Goal: Transaction & Acquisition: Purchase product/service

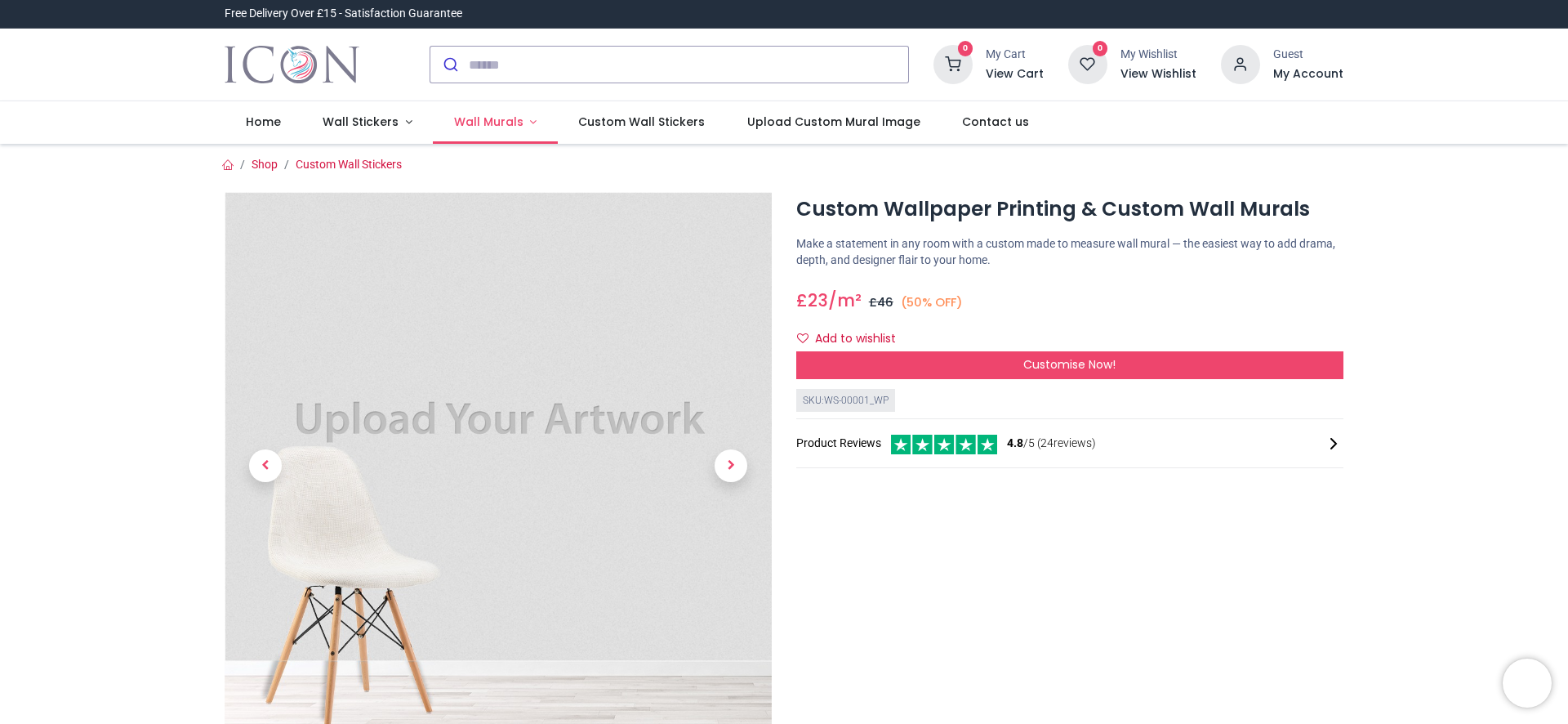
click at [522, 122] on link "Wall Murals" at bounding box center [495, 122] width 125 height 43
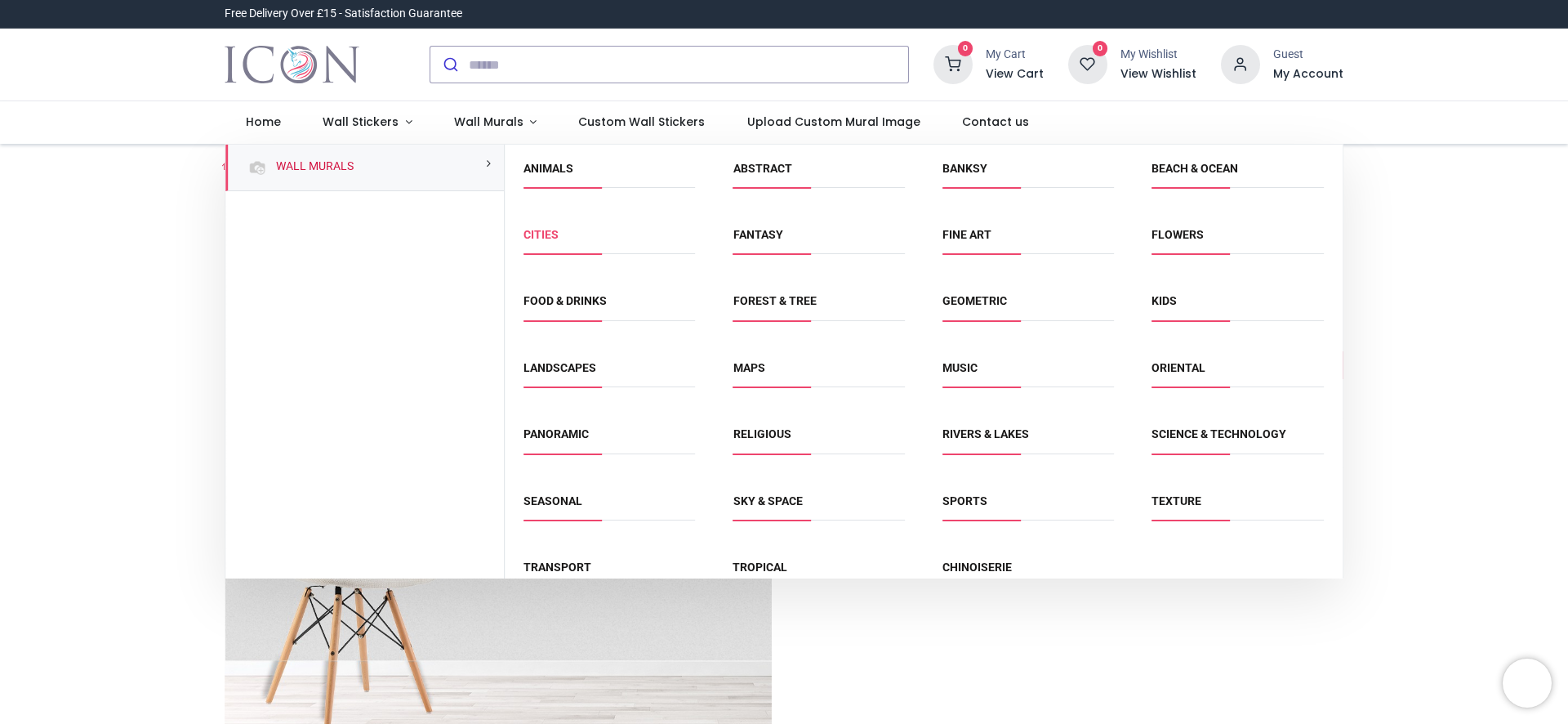
click at [533, 232] on link "Cities" at bounding box center [540, 234] width 35 height 13
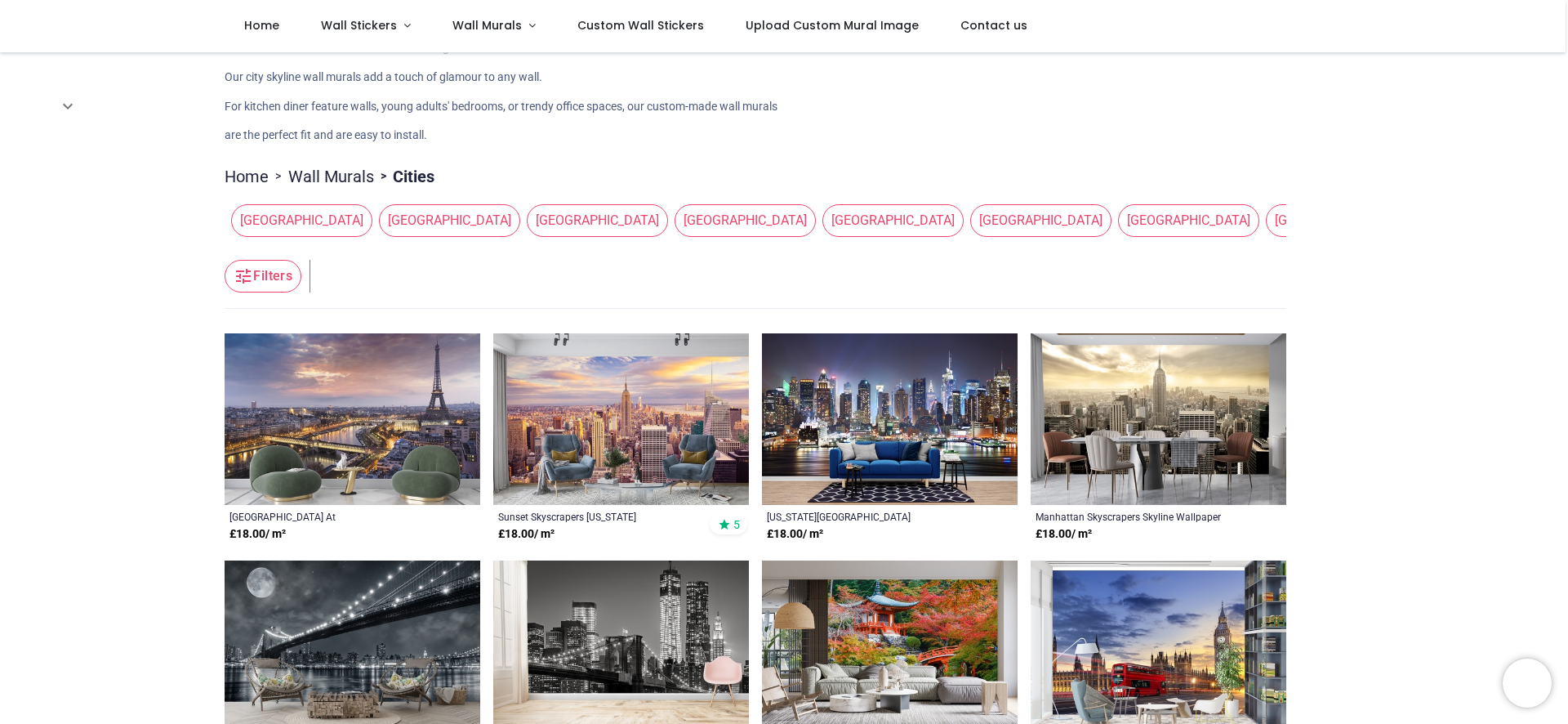
scroll to position [99, 0]
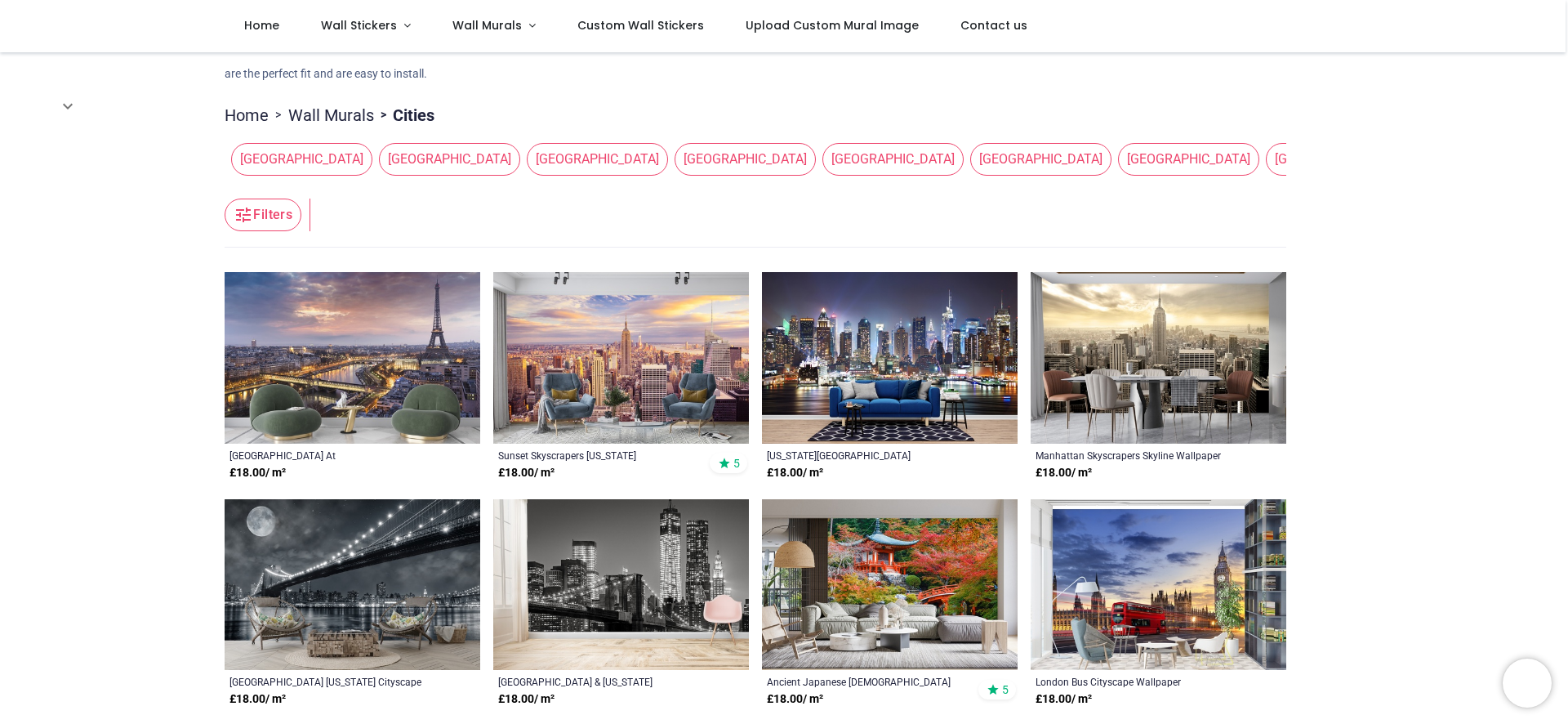
scroll to position [189, 0]
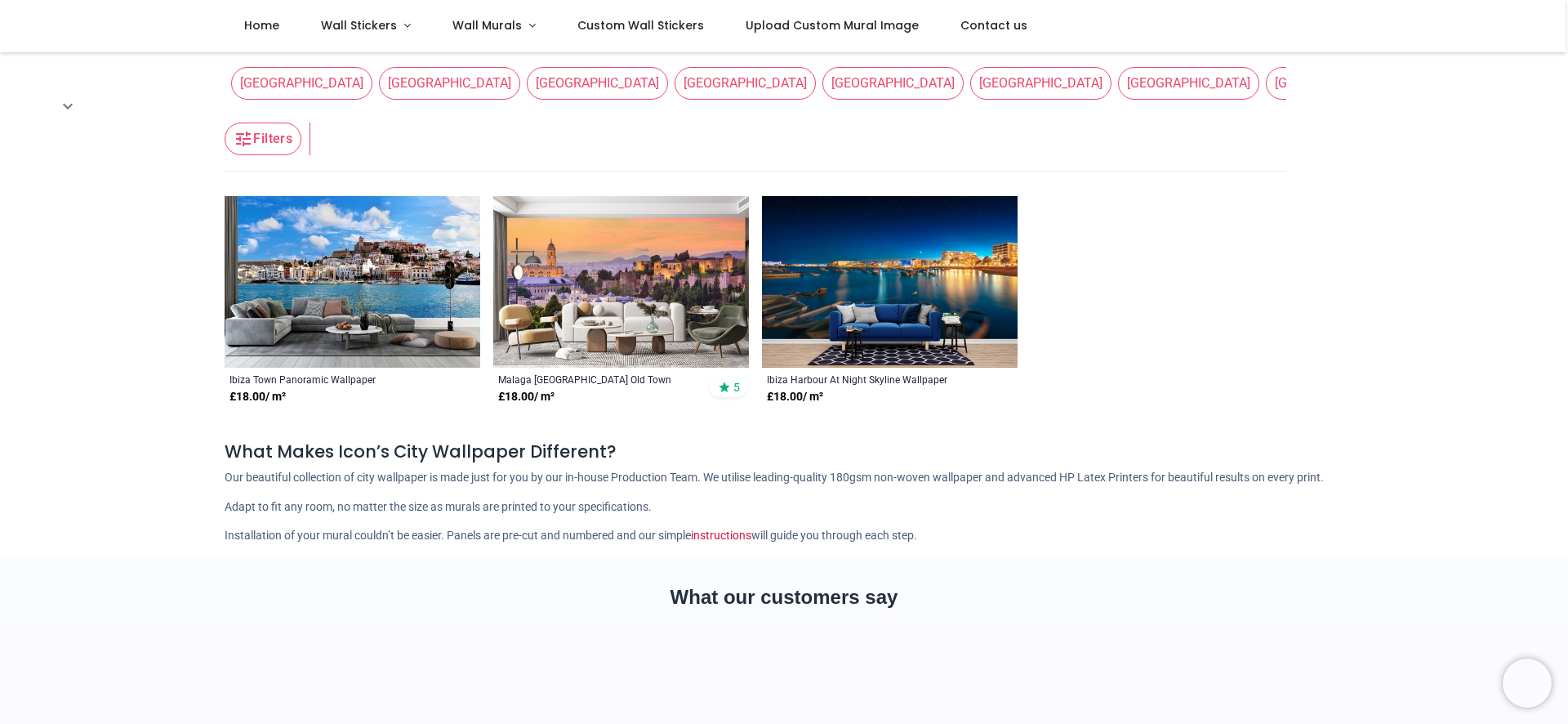
scroll to position [240, 0]
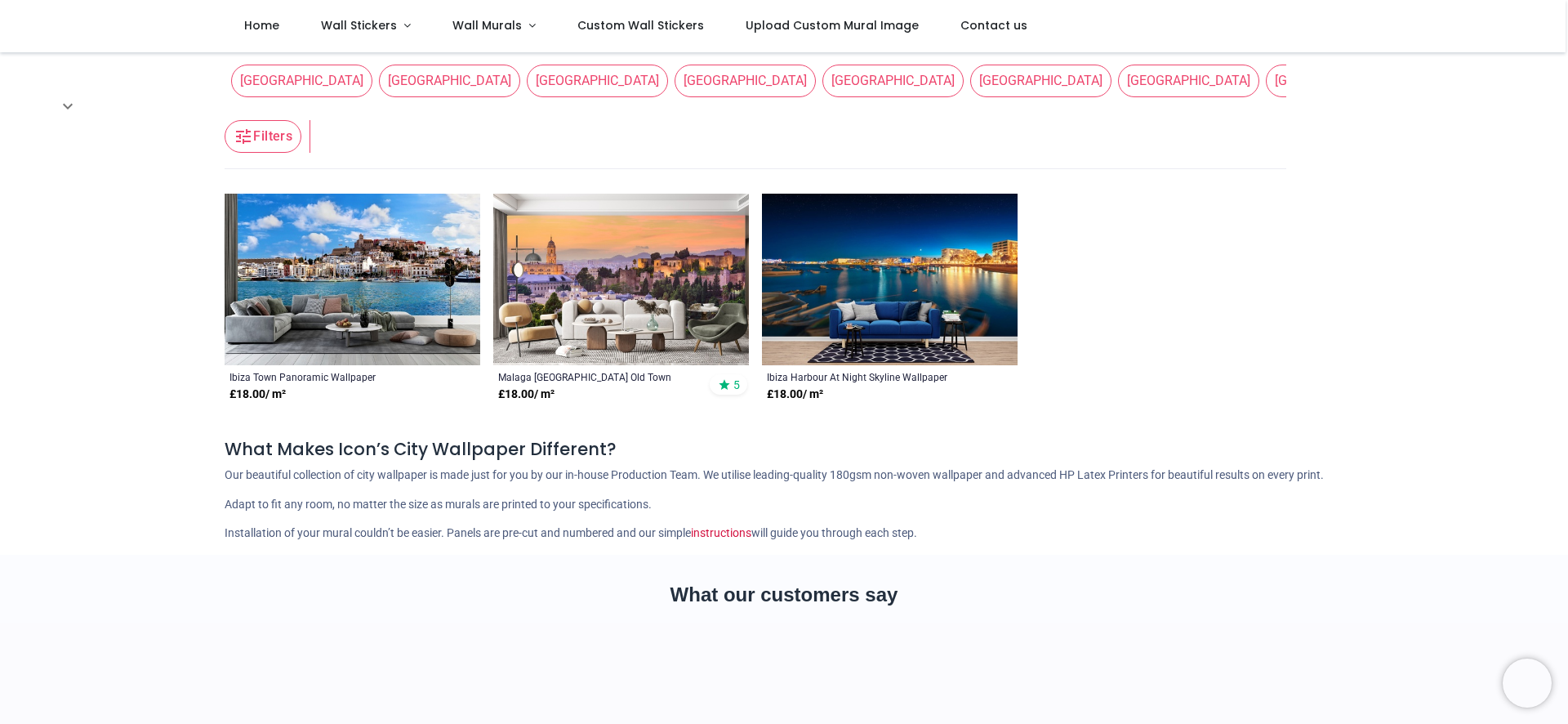
click at [1413, 80] on span "[GEOGRAPHIC_DATA]" at bounding box center [1484, 80] width 142 height 33
click at [1412, 76] on span "[GEOGRAPHIC_DATA]" at bounding box center [1483, 80] width 142 height 33
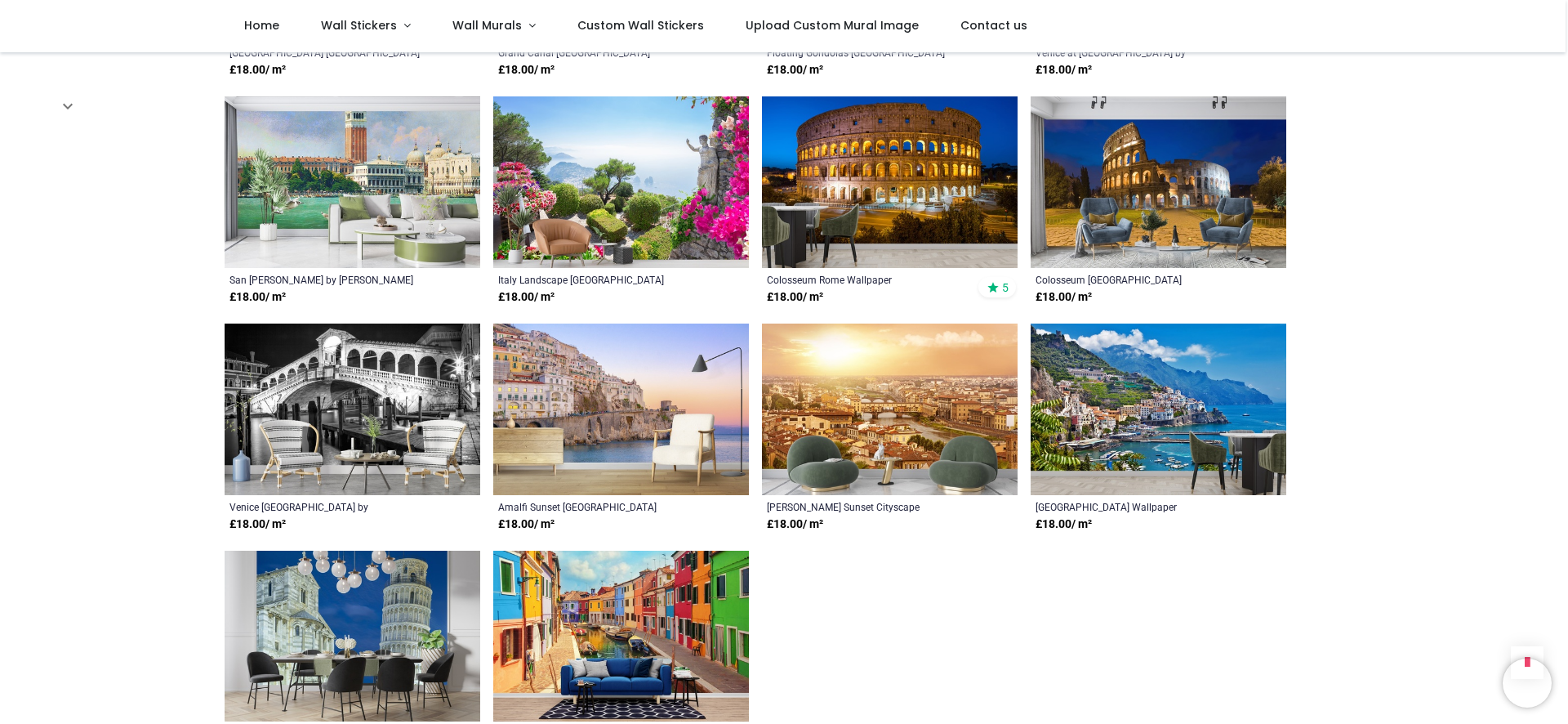
scroll to position [1008, 0]
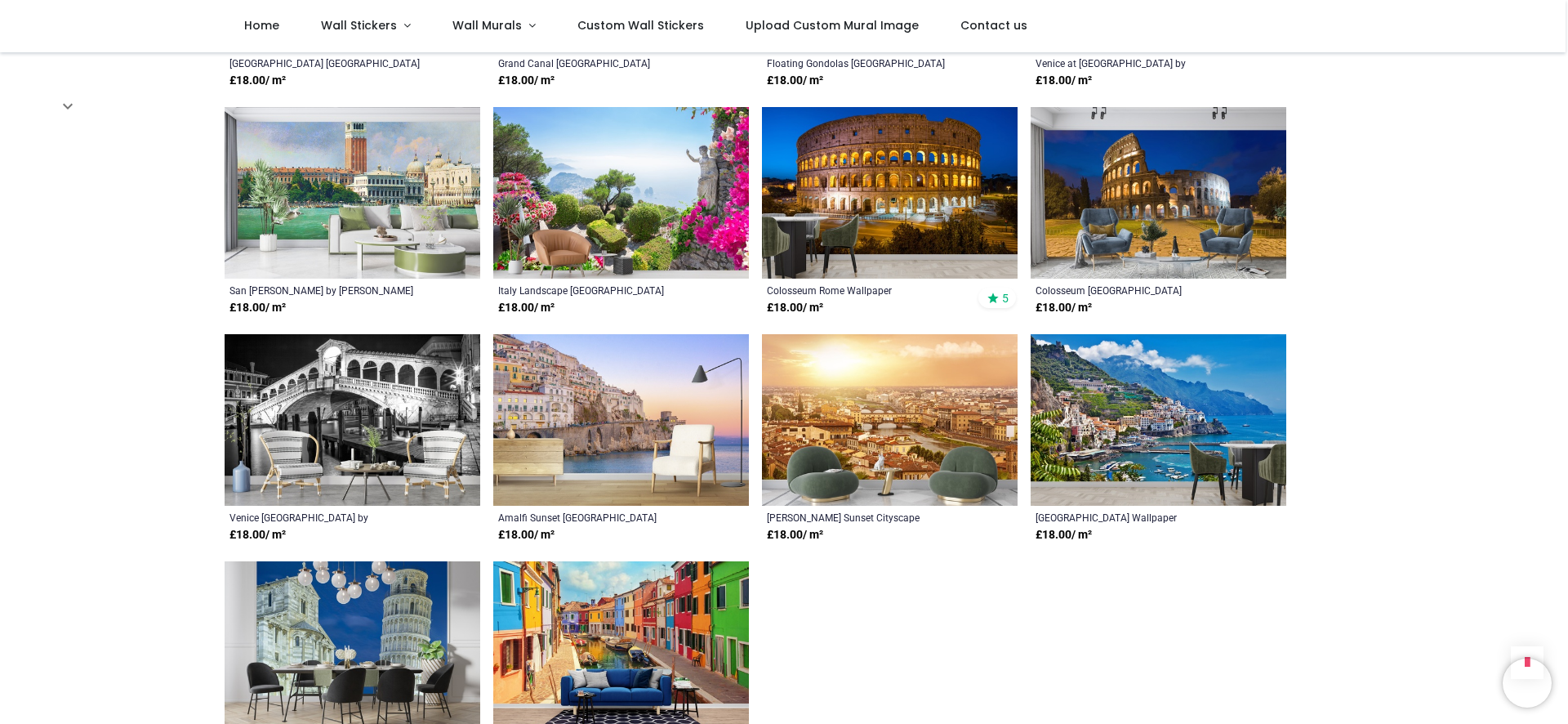
click at [331, 388] on img at bounding box center [352, 421] width 256 height 172
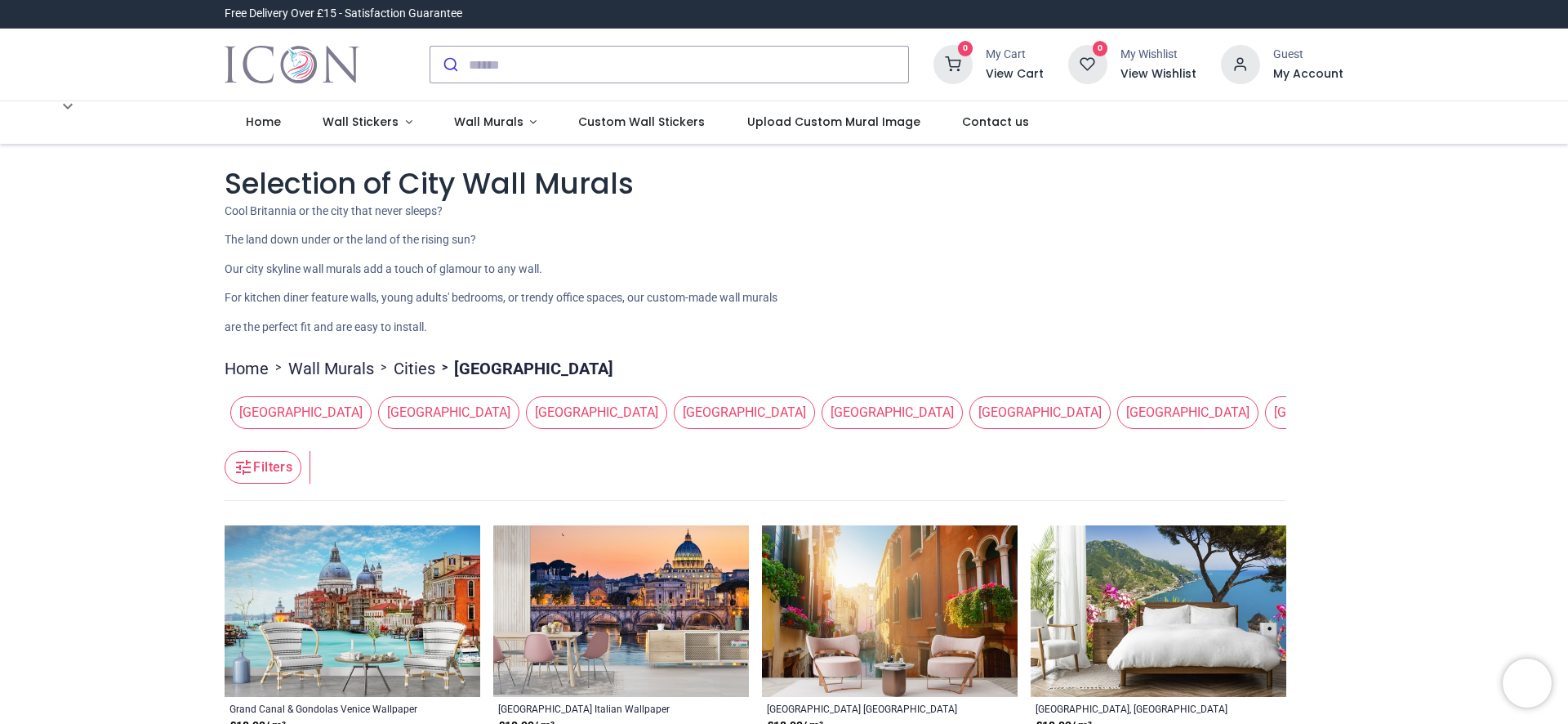
scroll to position [0, 0]
click at [378, 409] on span "Canada" at bounding box center [449, 412] width 142 height 33
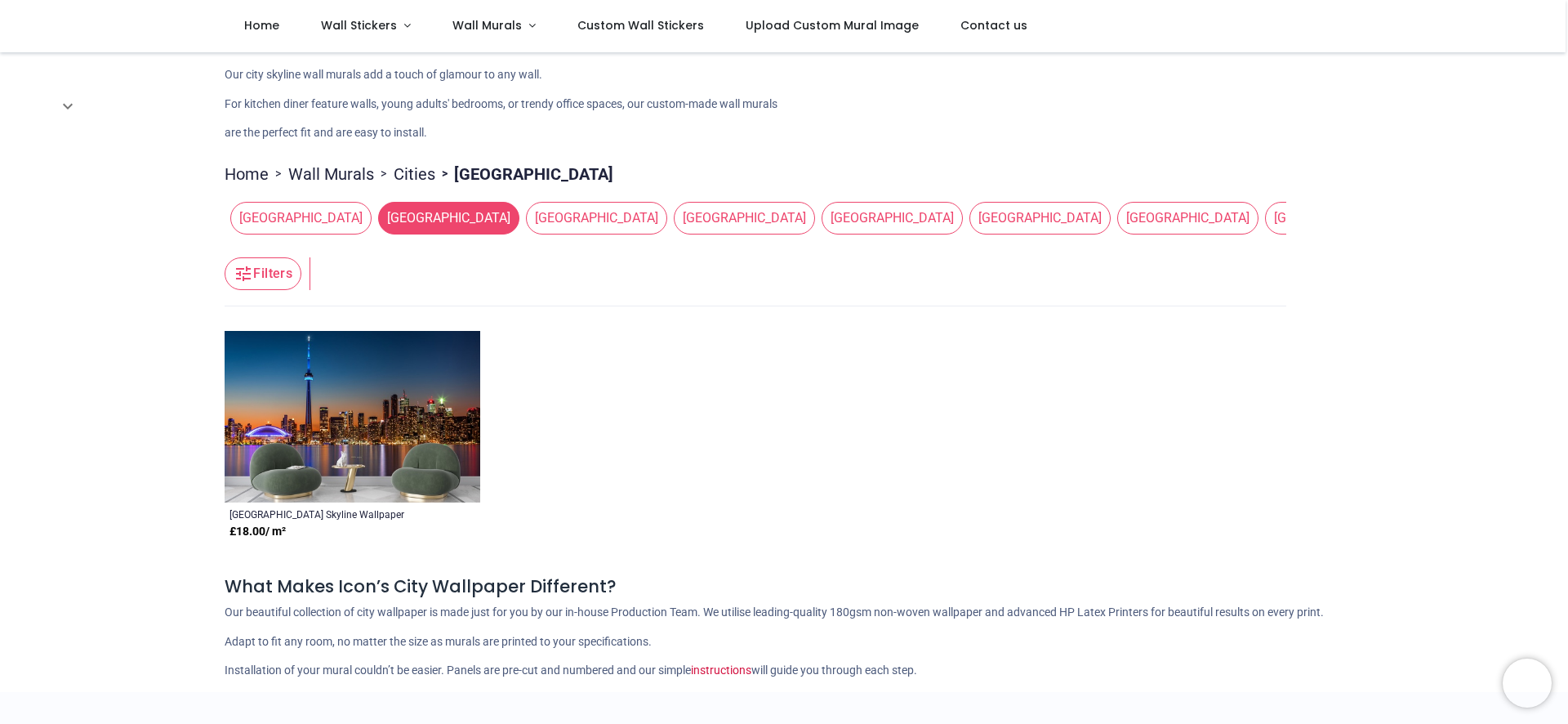
scroll to position [104, 0]
click at [262, 217] on span "[GEOGRAPHIC_DATA]" at bounding box center [301, 217] width 142 height 33
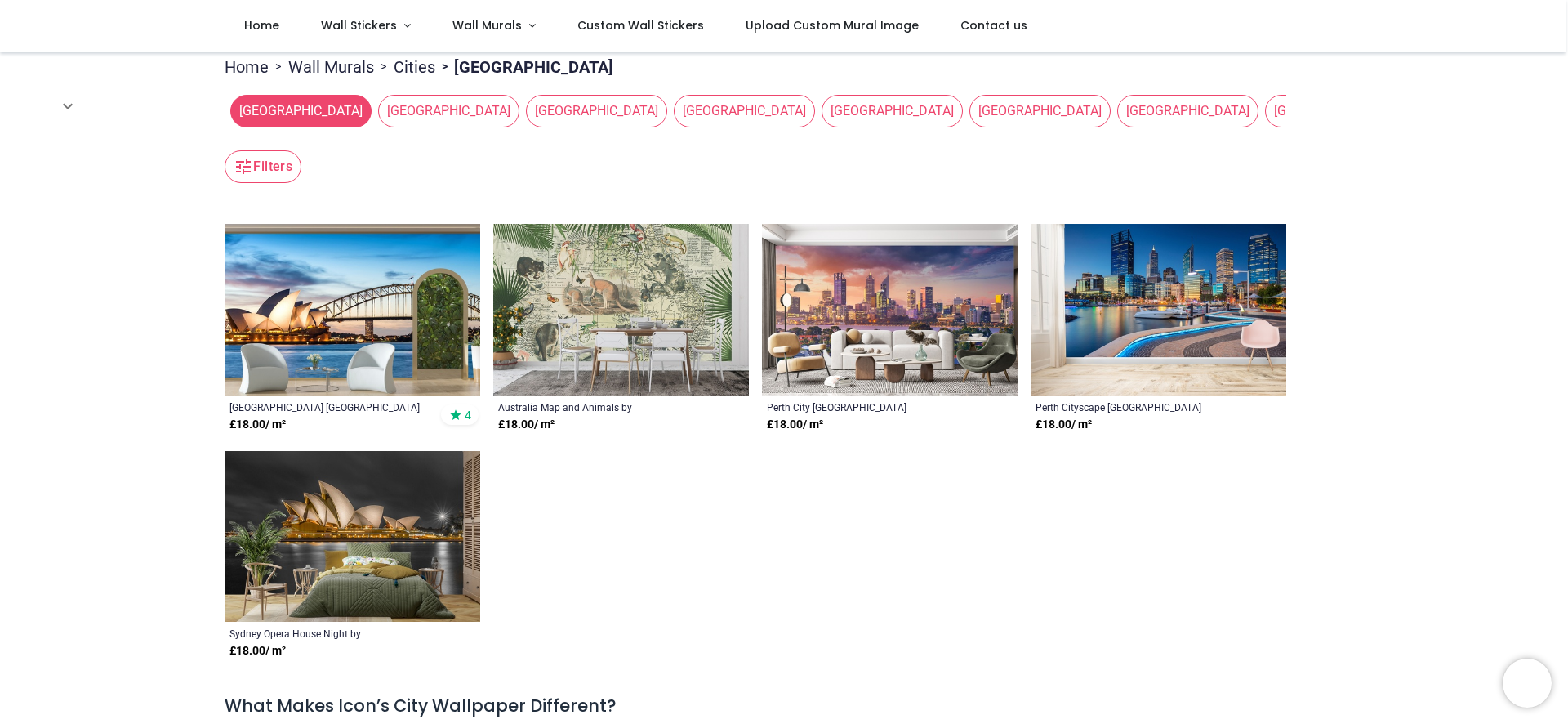
scroll to position [220, 0]
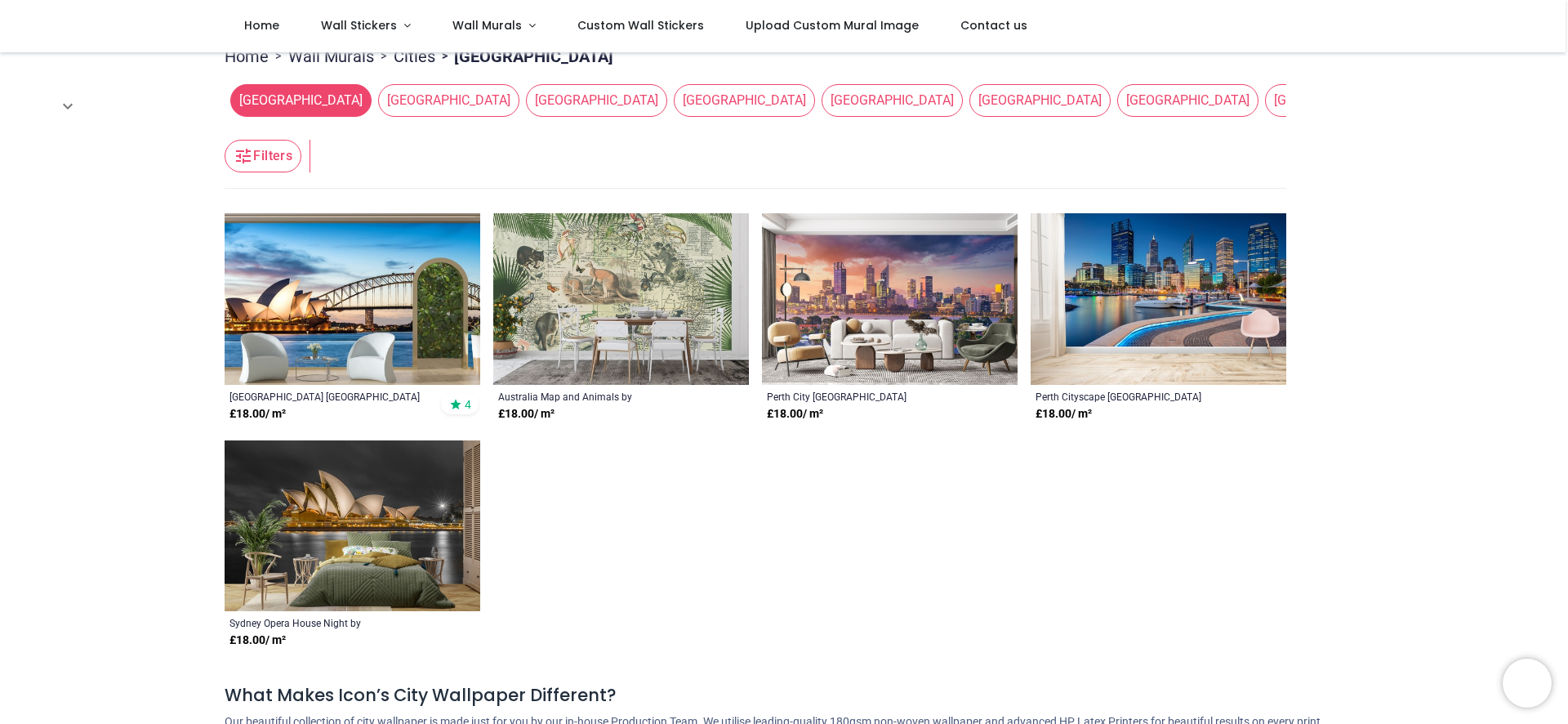
click at [302, 499] on img at bounding box center [352, 526] width 256 height 172
click at [378, 101] on span "Canada" at bounding box center [449, 100] width 142 height 33
click at [673, 97] on span "[GEOGRAPHIC_DATA]" at bounding box center [744, 100] width 142 height 33
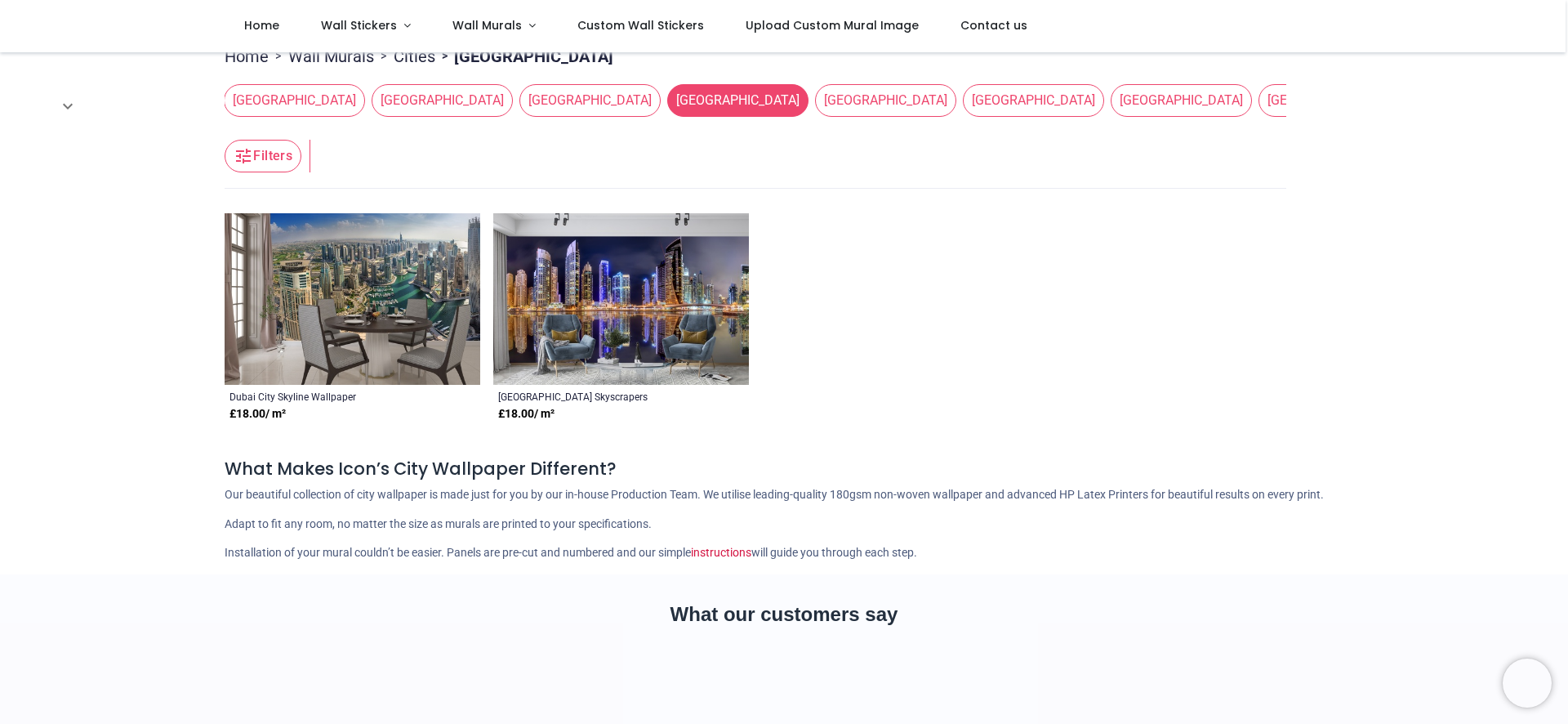
scroll to position [223, 0]
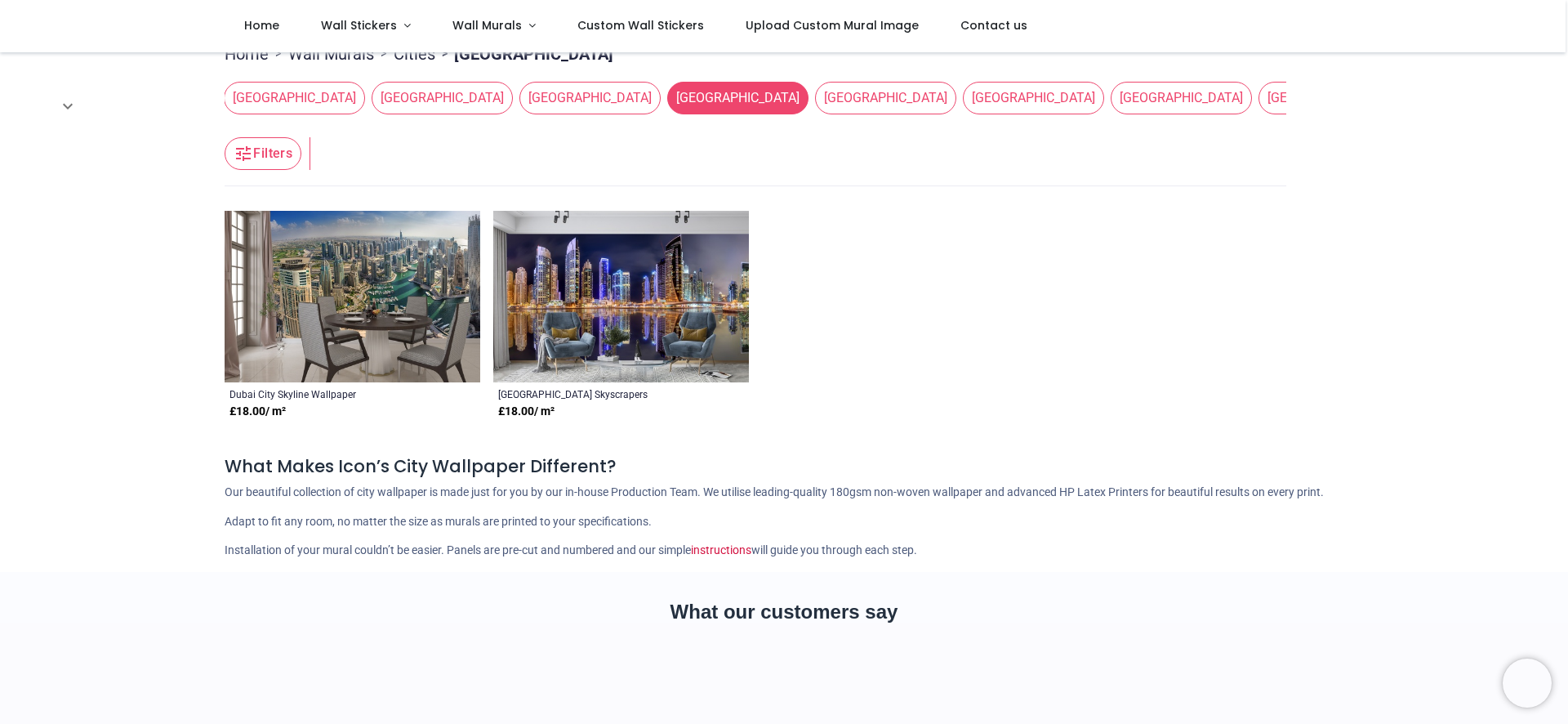
click at [638, 310] on img at bounding box center [621, 297] width 256 height 172
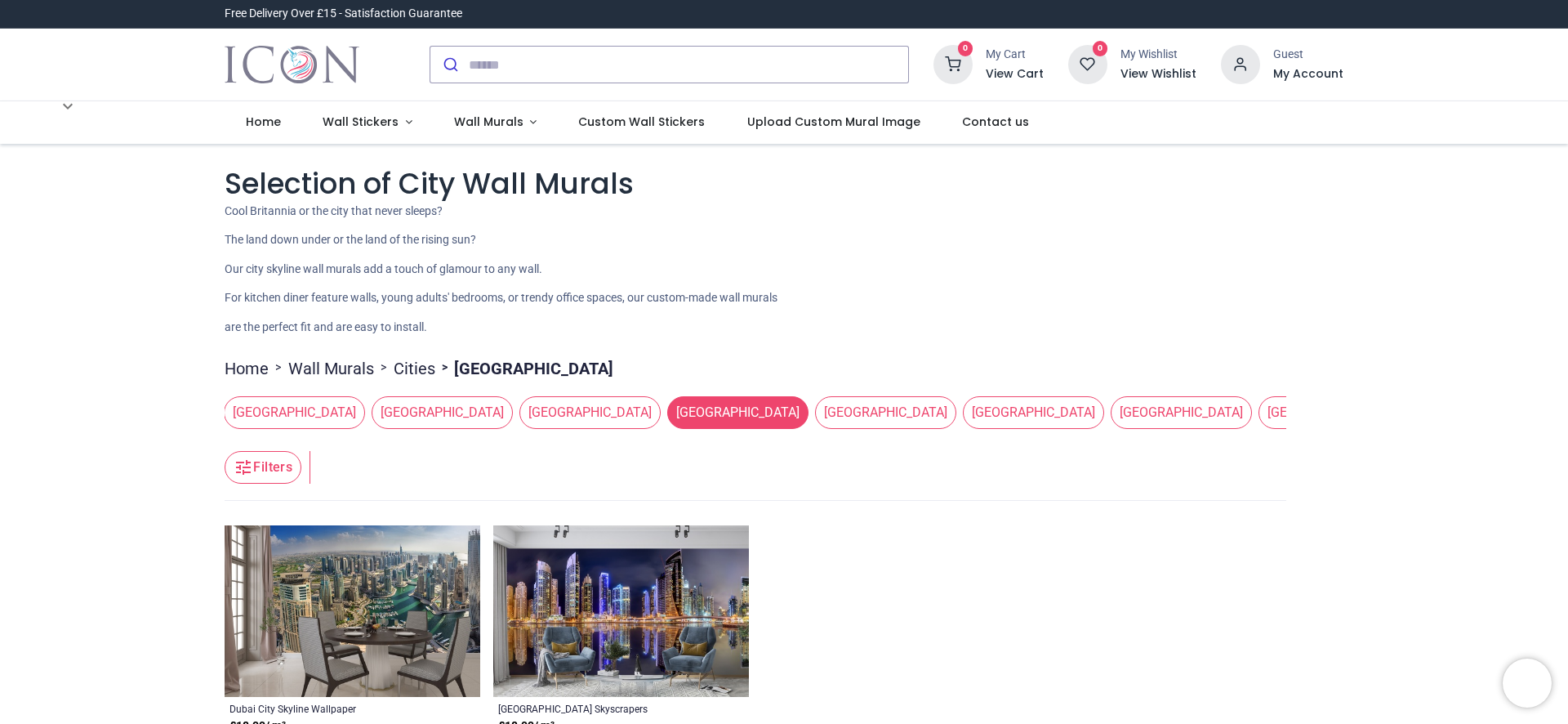
scroll to position [0, 0]
click at [845, 117] on span "Upload Custom Mural Image" at bounding box center [833, 121] width 173 height 16
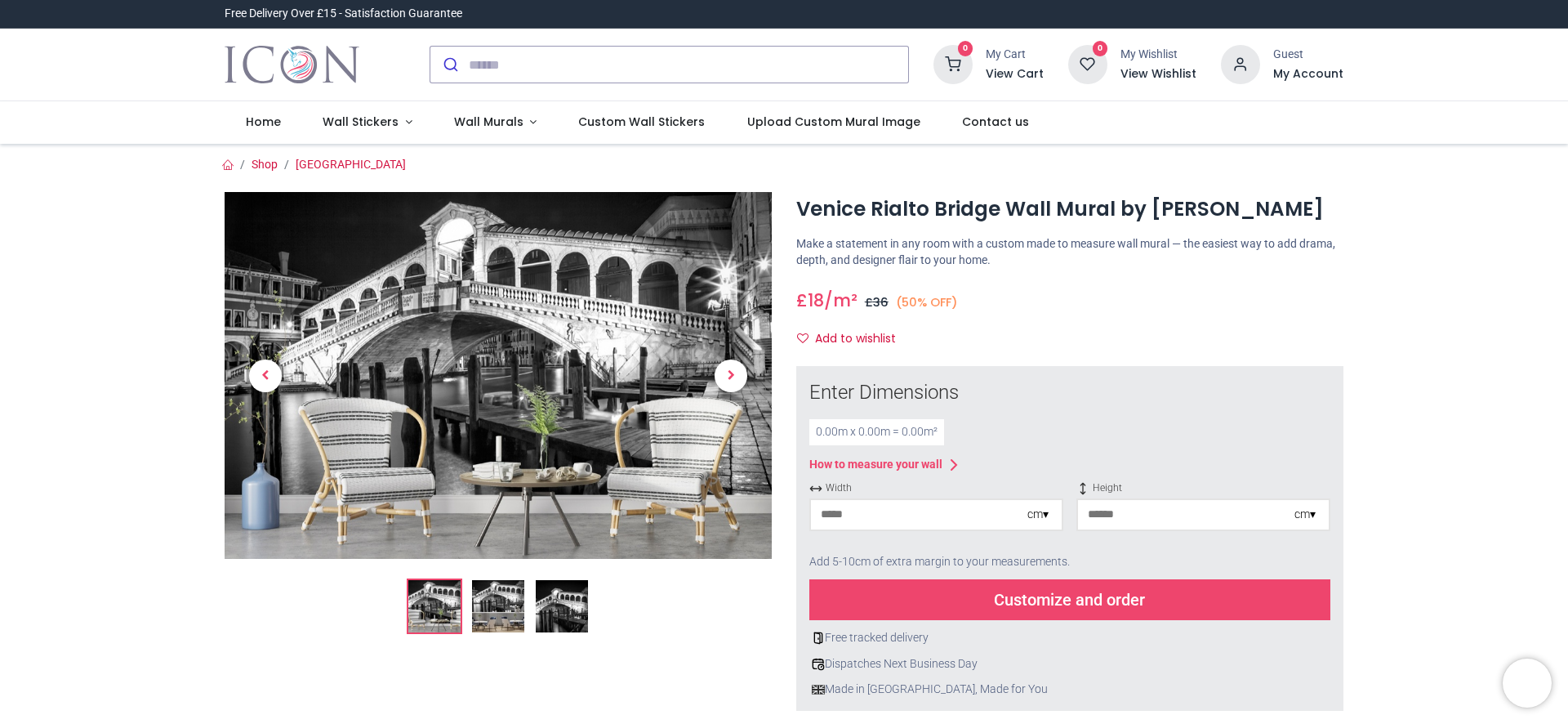
click at [544, 603] on img at bounding box center [561, 606] width 52 height 52
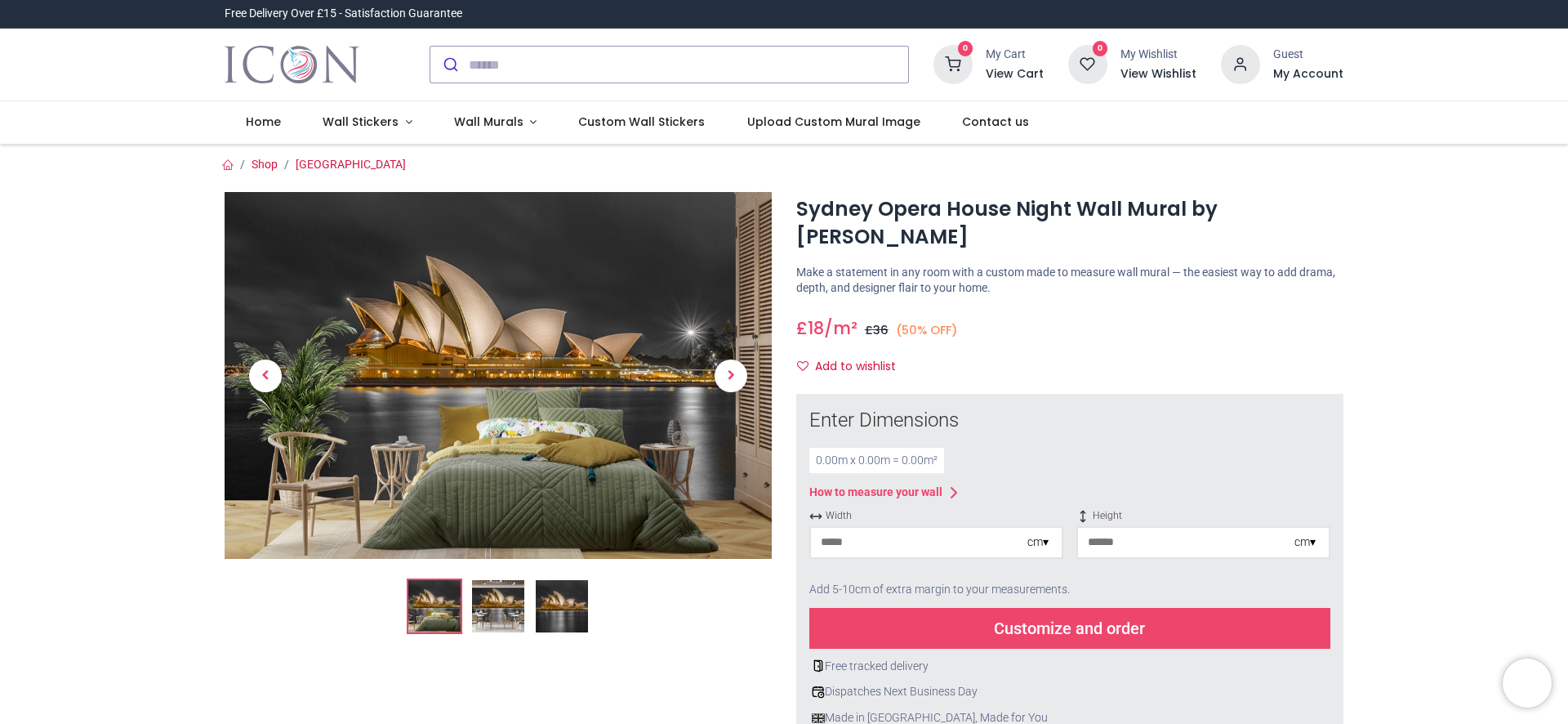
click at [503, 606] on img at bounding box center [498, 606] width 52 height 52
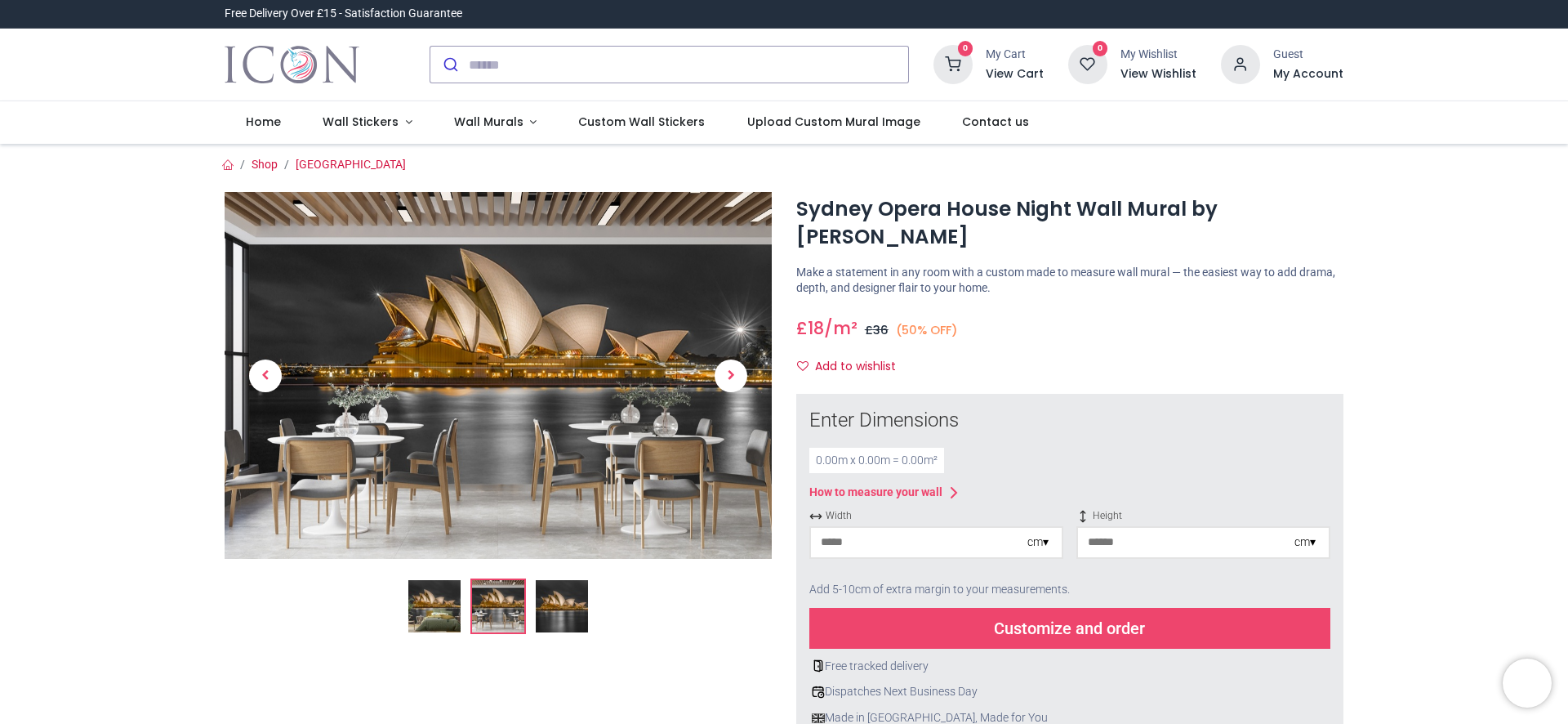
click at [557, 601] on img at bounding box center [561, 606] width 52 height 52
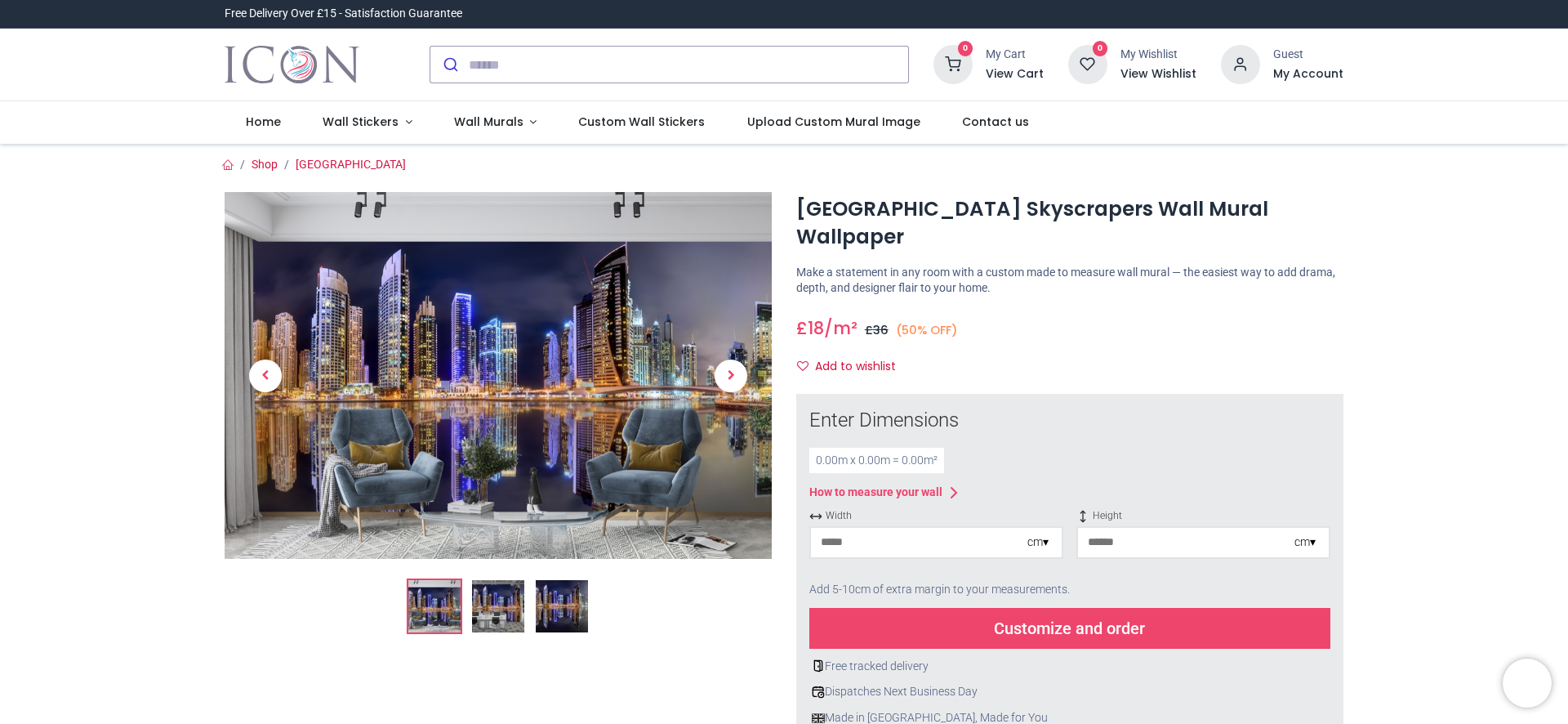
click at [545, 605] on img at bounding box center [561, 606] width 52 height 52
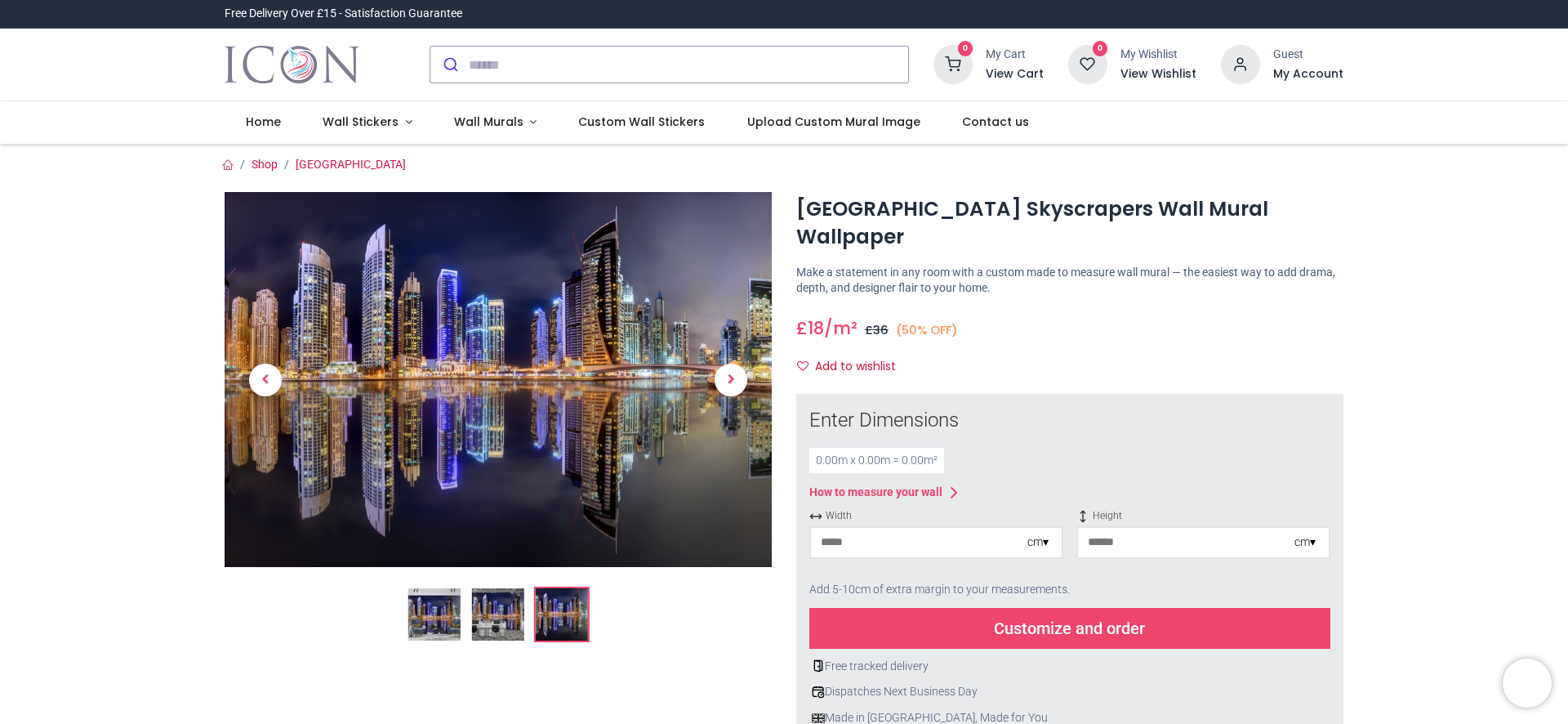
click at [858, 527] on input "number" at bounding box center [918, 542] width 216 height 29
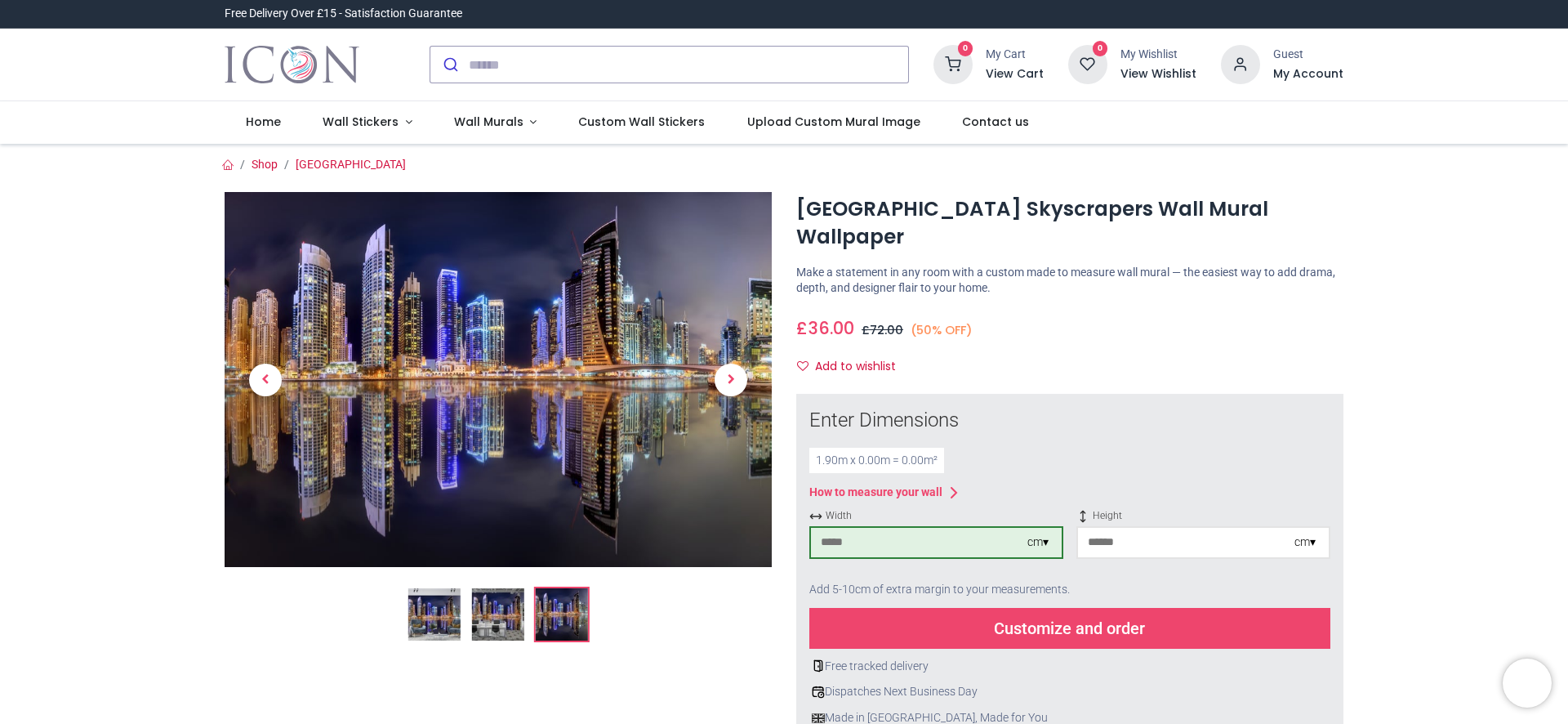
type input "***"
click at [1206, 527] on input "number" at bounding box center [1185, 542] width 216 height 29
type input "***"
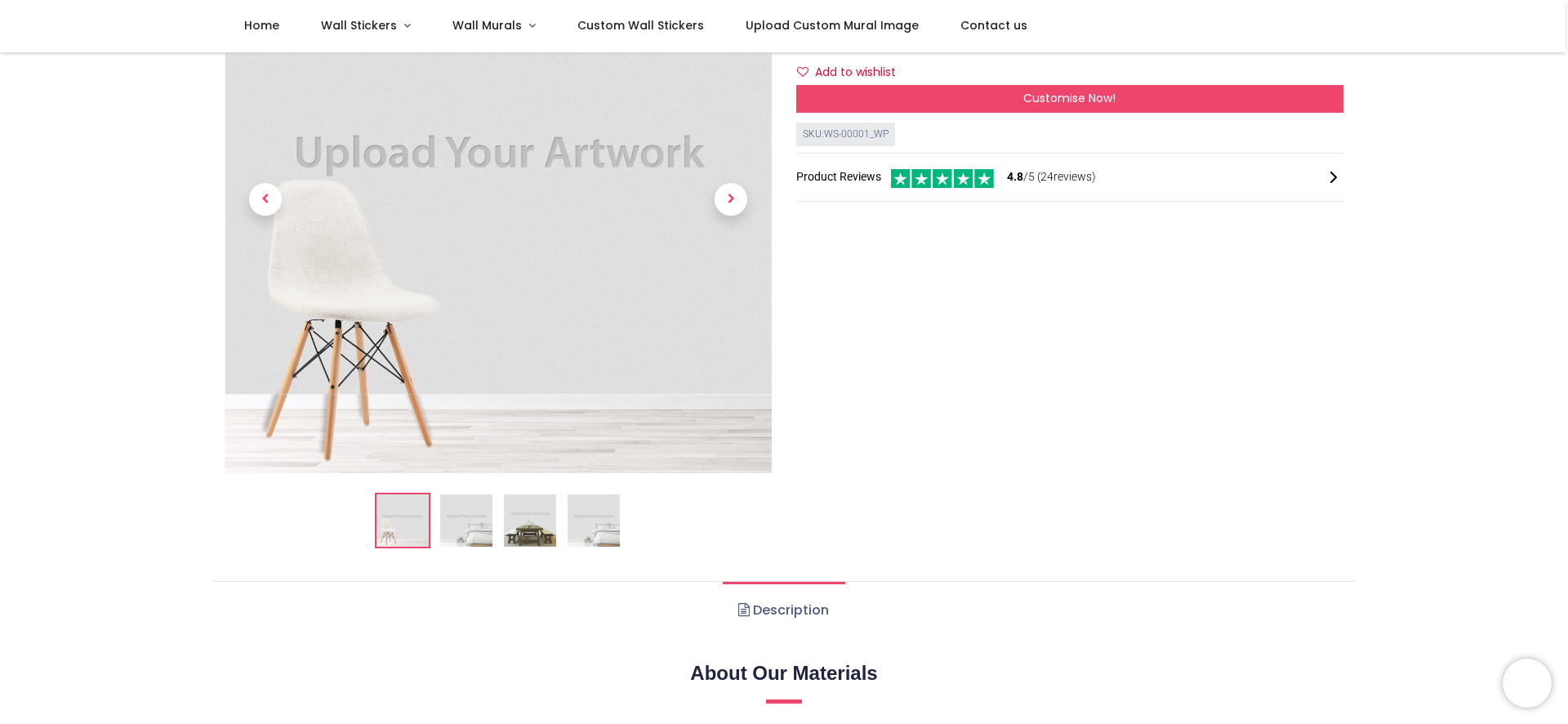
scroll to position [183, 0]
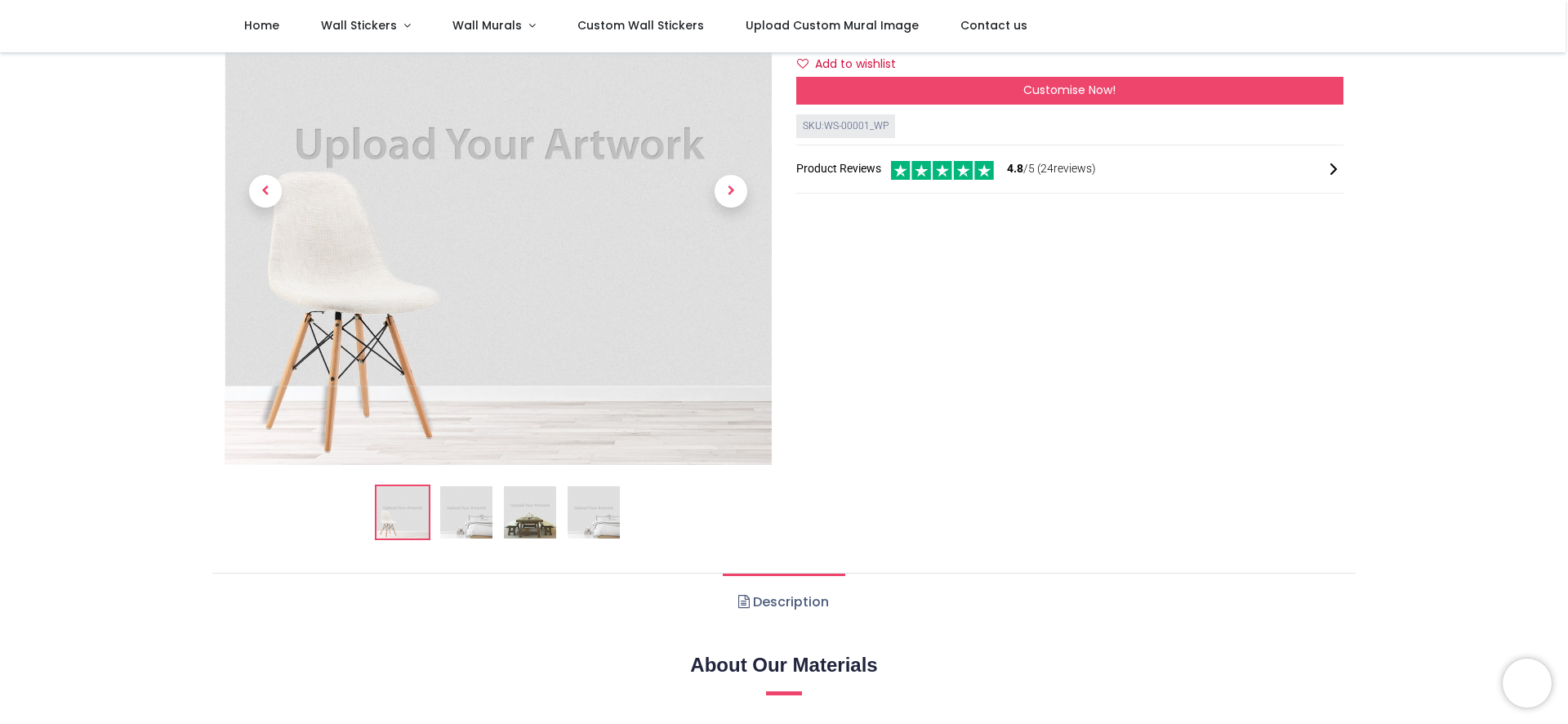
click at [514, 515] on img at bounding box center [529, 511] width 52 height 52
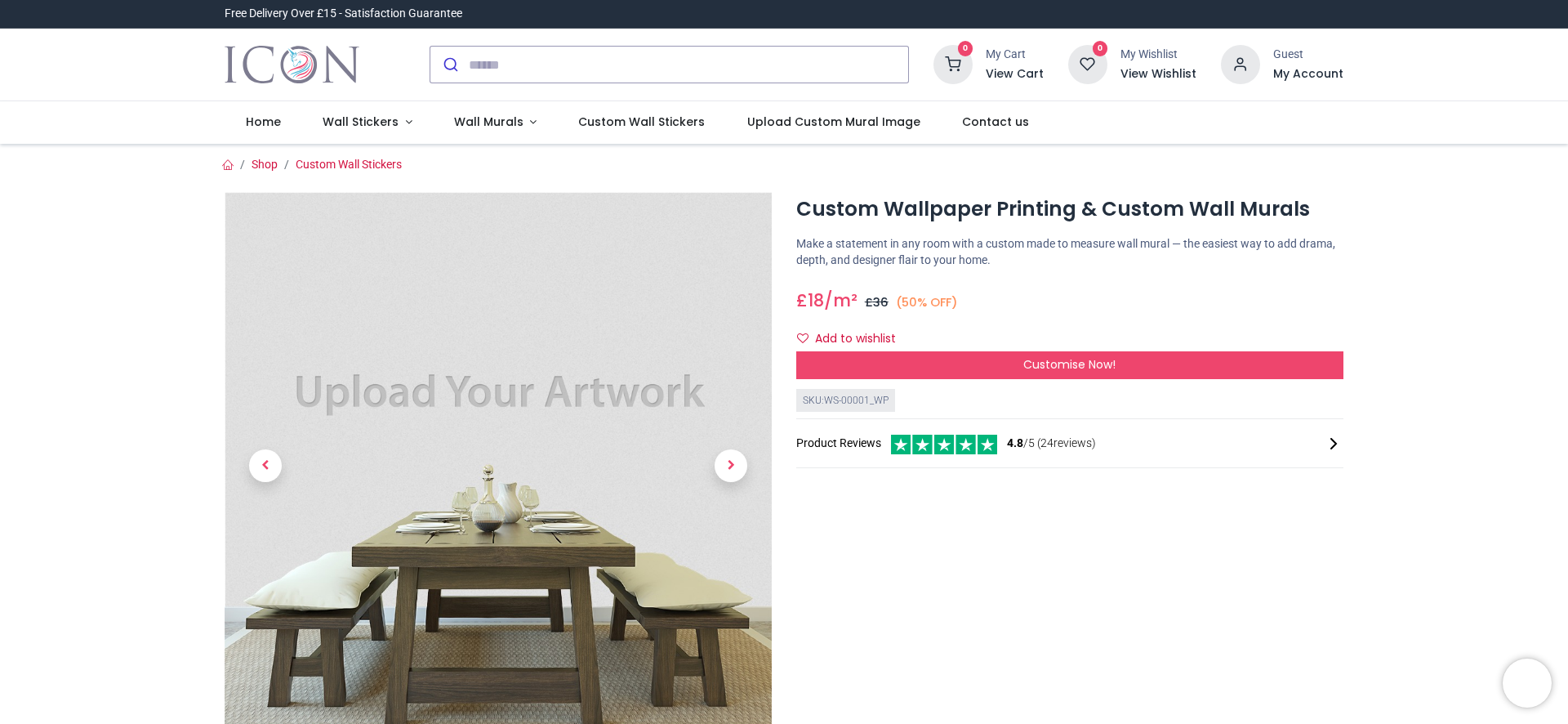
scroll to position [0, 0]
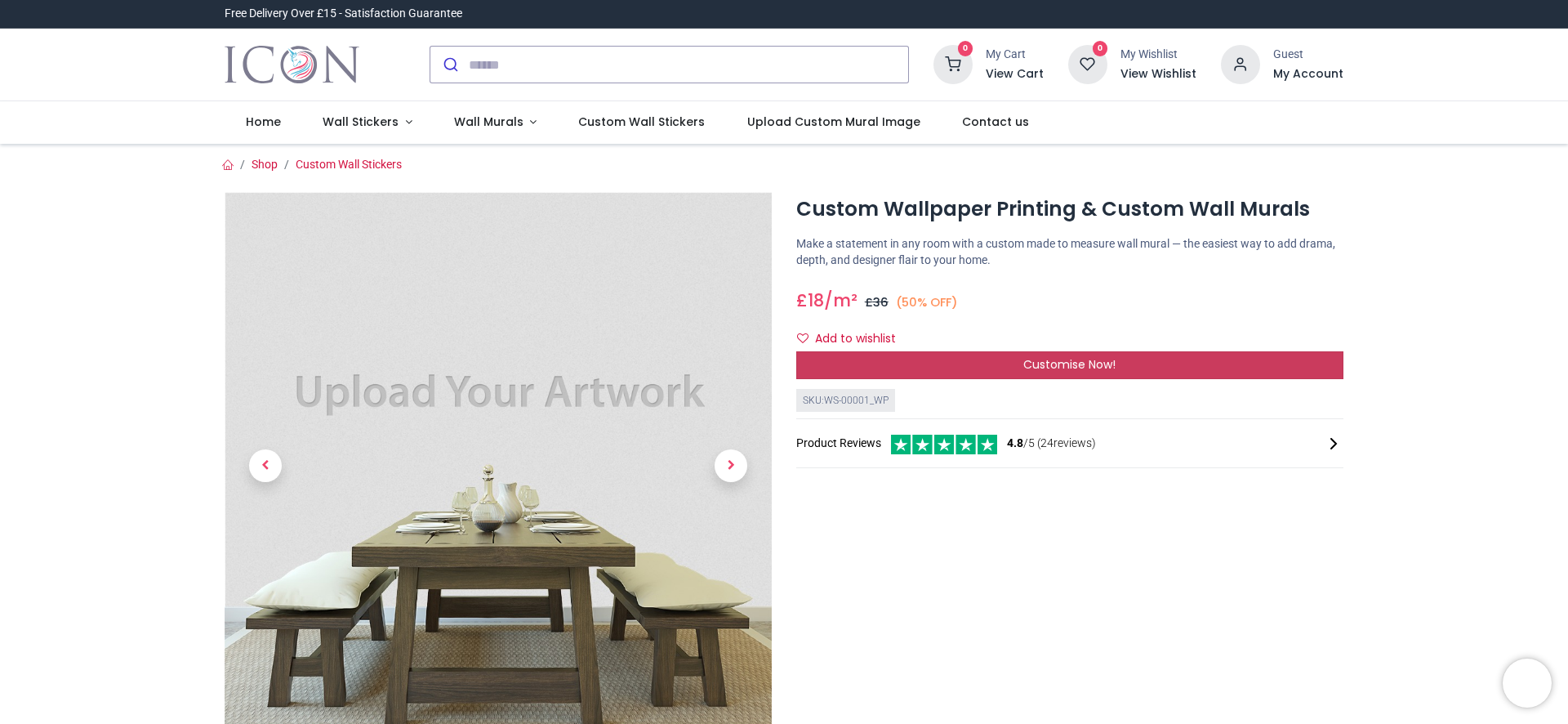
click at [997, 359] on div "Customise Now!" at bounding box center [1069, 365] width 547 height 27
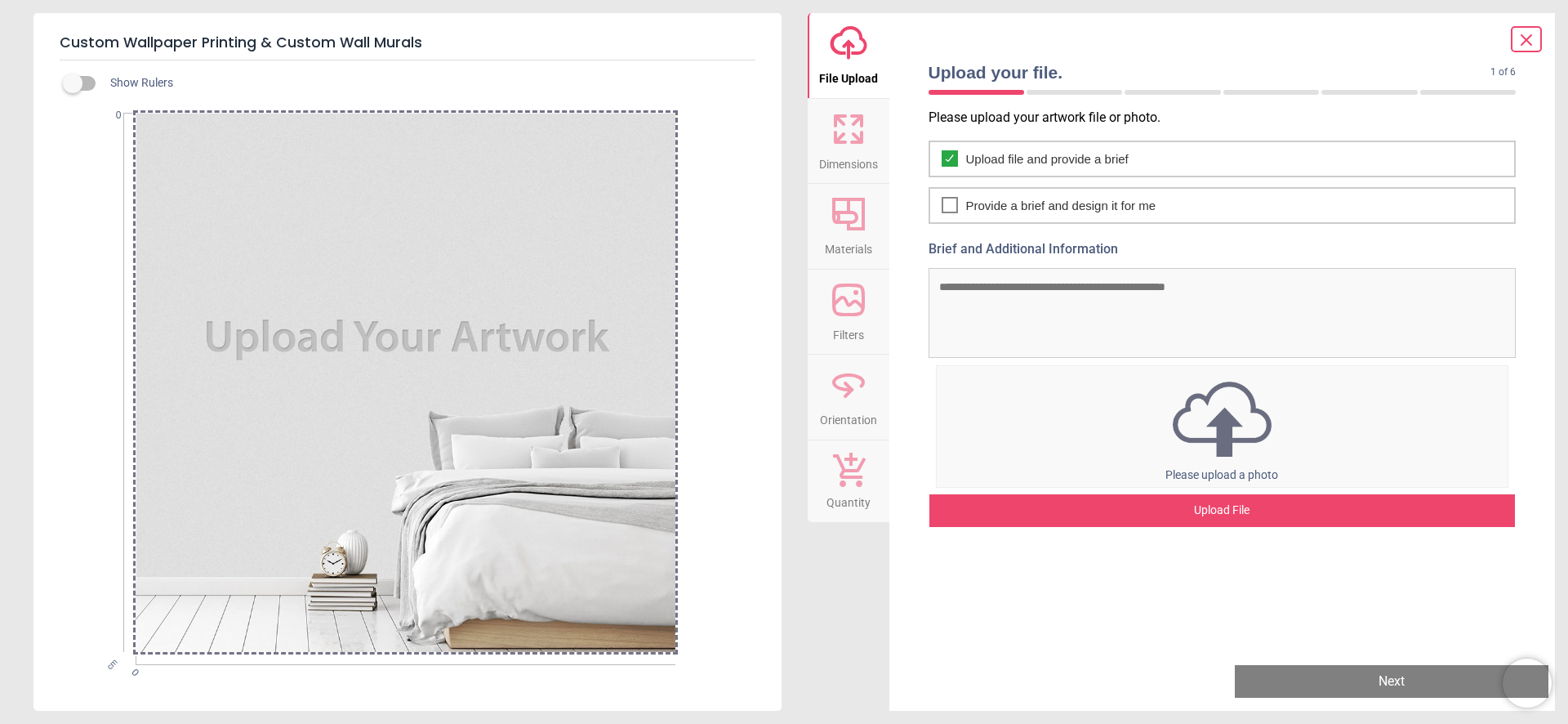
click at [1233, 502] on div "Upload File" at bounding box center [1222, 510] width 587 height 33
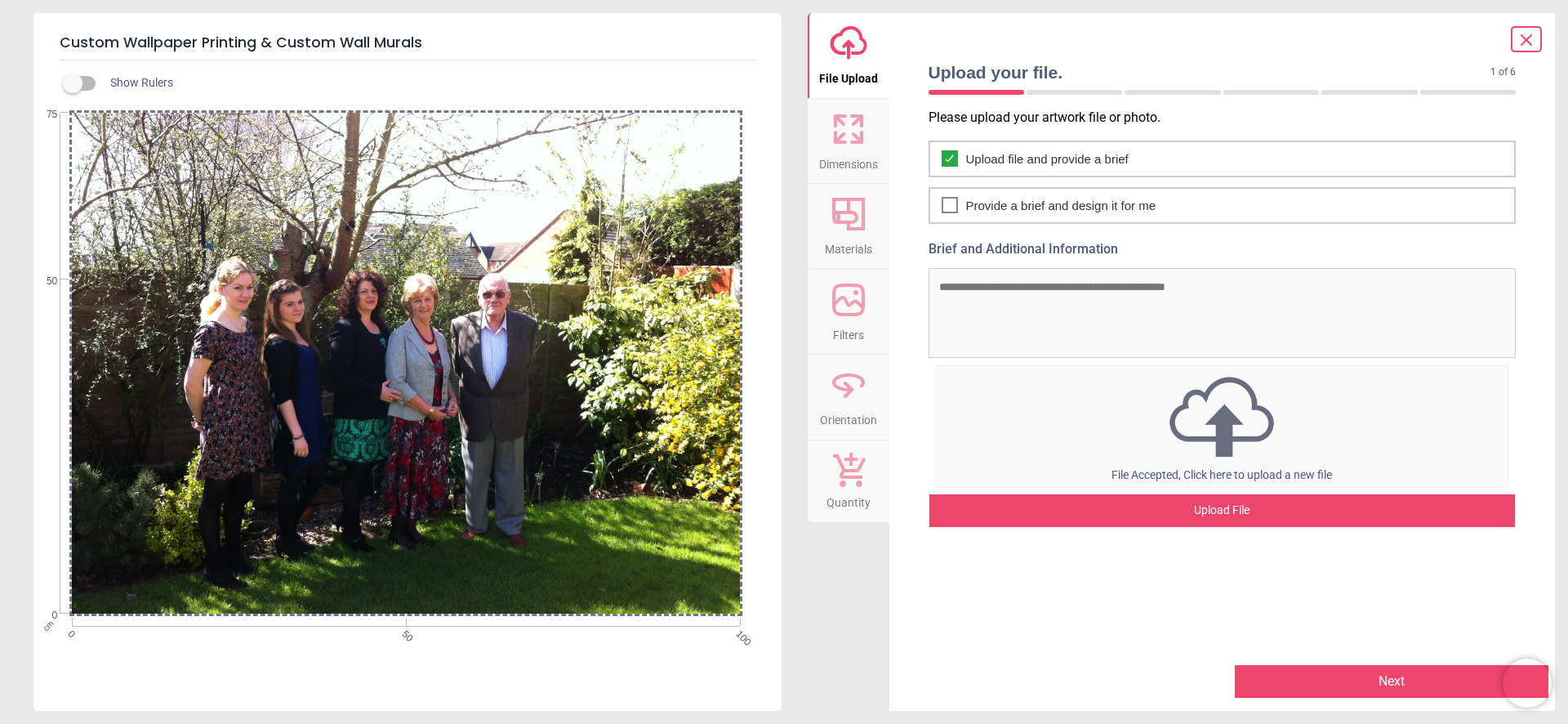
click at [1389, 684] on button "Next" at bounding box center [1391, 681] width 314 height 33
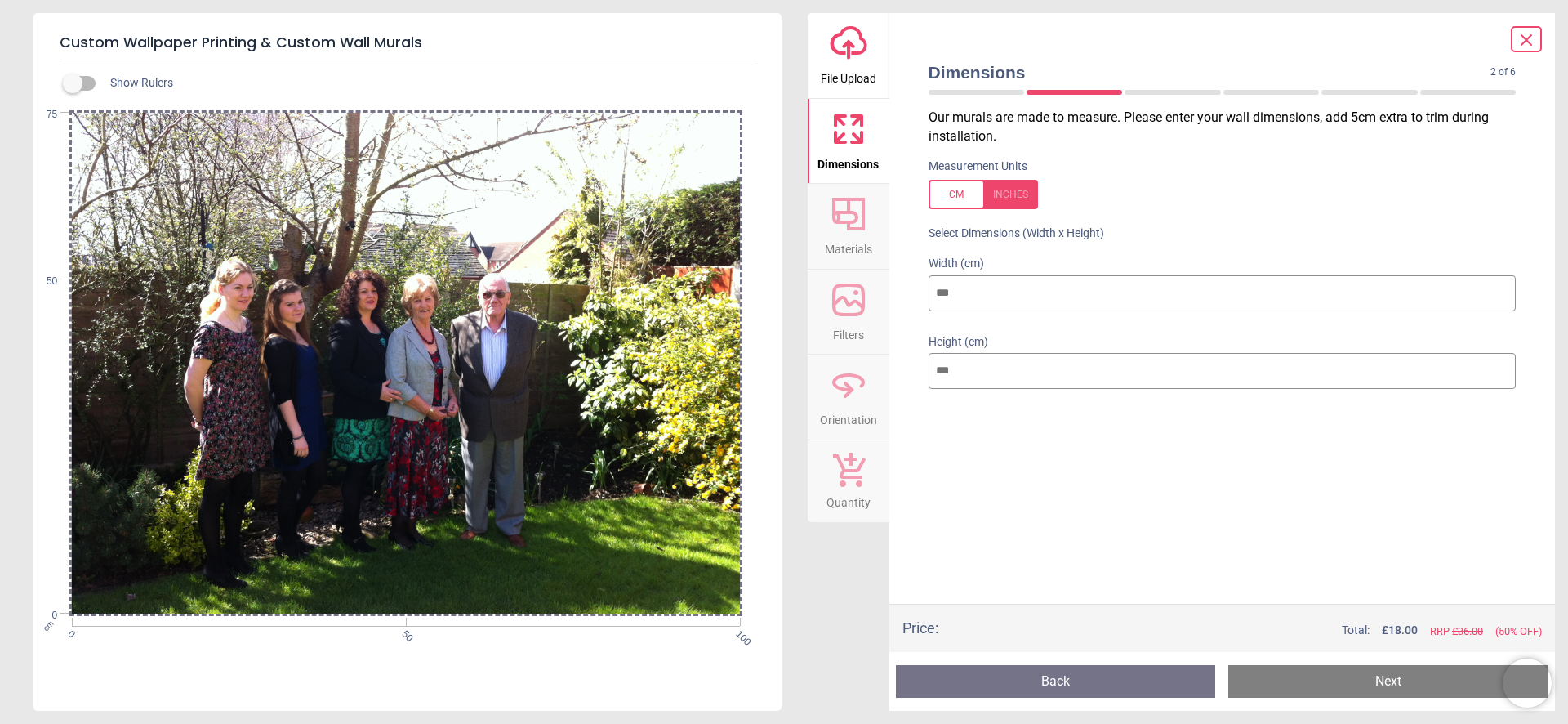
click at [1358, 684] on button "Next" at bounding box center [1388, 681] width 320 height 33
click at [1306, 683] on button "Next" at bounding box center [1388, 681] width 320 height 33
click at [1394, 675] on button "Next" at bounding box center [1388, 681] width 320 height 33
click at [1033, 295] on input "***" at bounding box center [1222, 293] width 588 height 36
click at [979, 381] on input "**" at bounding box center [1222, 371] width 588 height 36
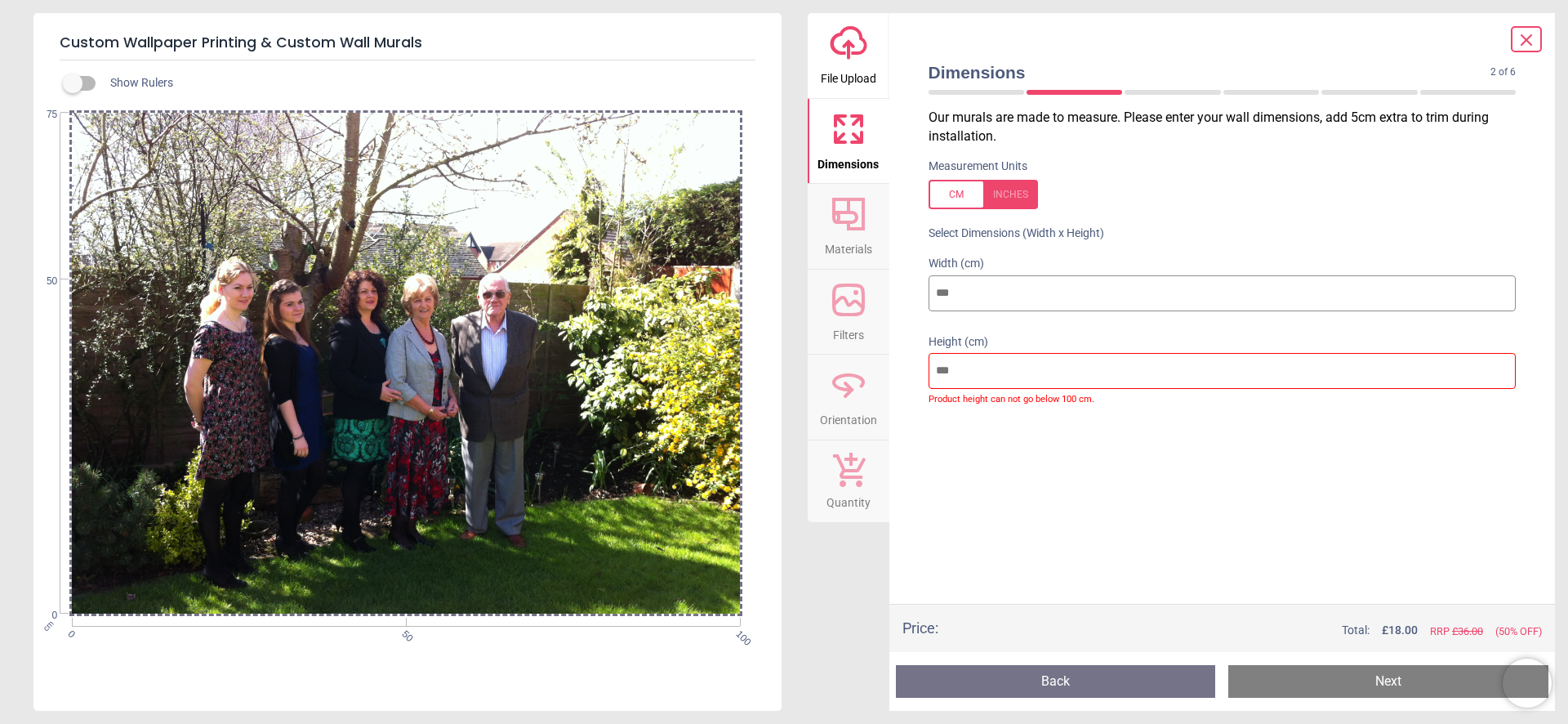
click at [459, 371] on div at bounding box center [406, 363] width 671 height 501
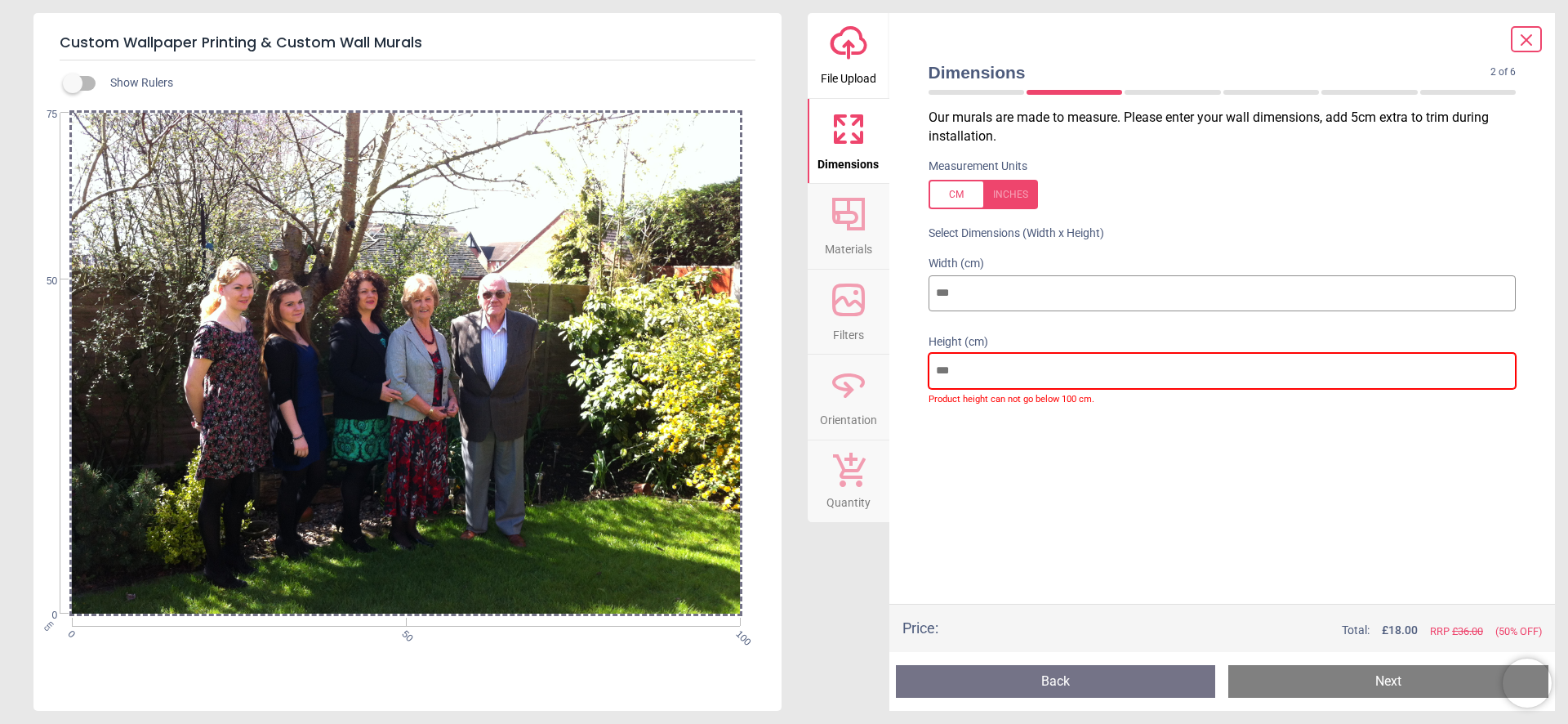
drag, startPoint x: 951, startPoint y: 368, endPoint x: 932, endPoint y: 370, distance: 19.1
click at [932, 370] on input "**" at bounding box center [1222, 371] width 588 height 36
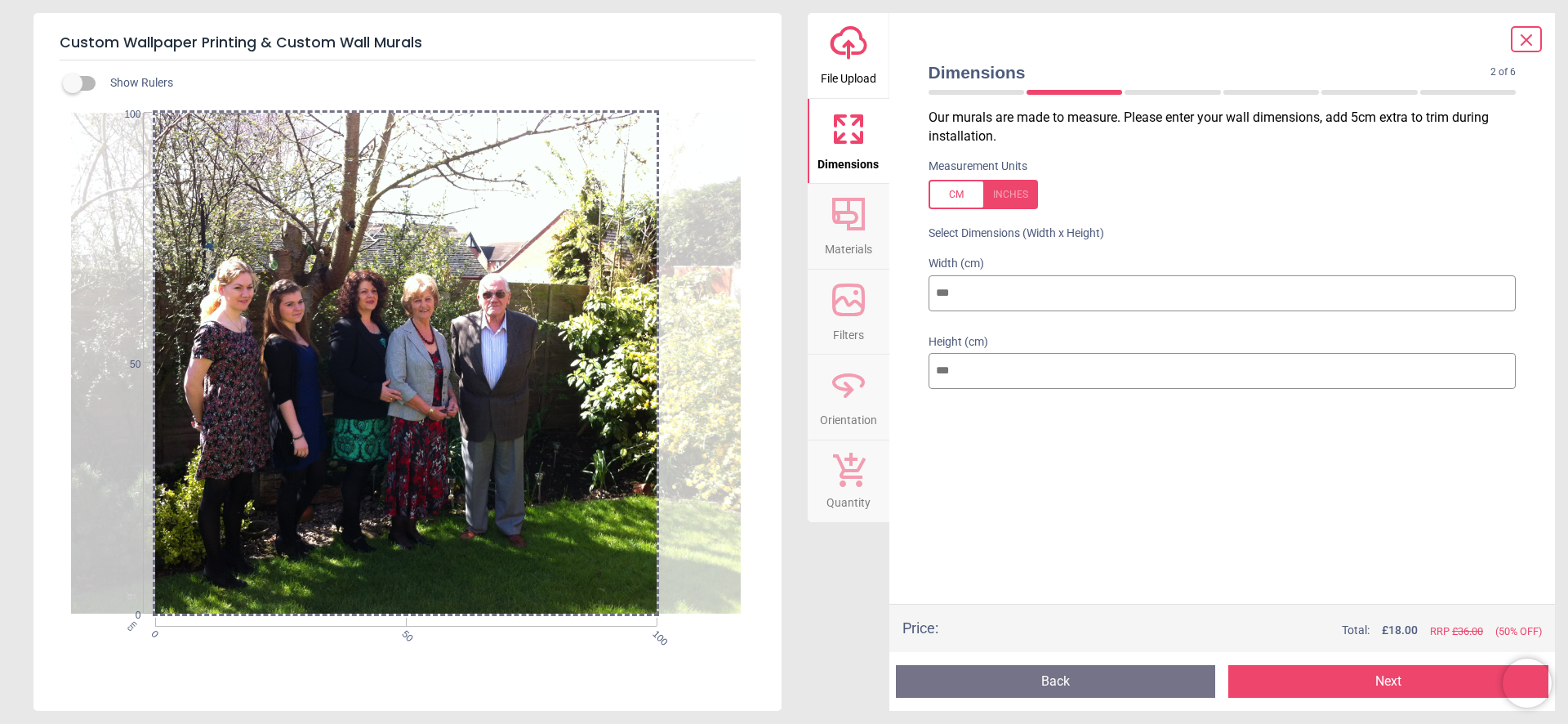
type input "***"
drag, startPoint x: 954, startPoint y: 291, endPoint x: 931, endPoint y: 292, distance: 23.0
click at [931, 292] on input "***" at bounding box center [1222, 293] width 588 height 36
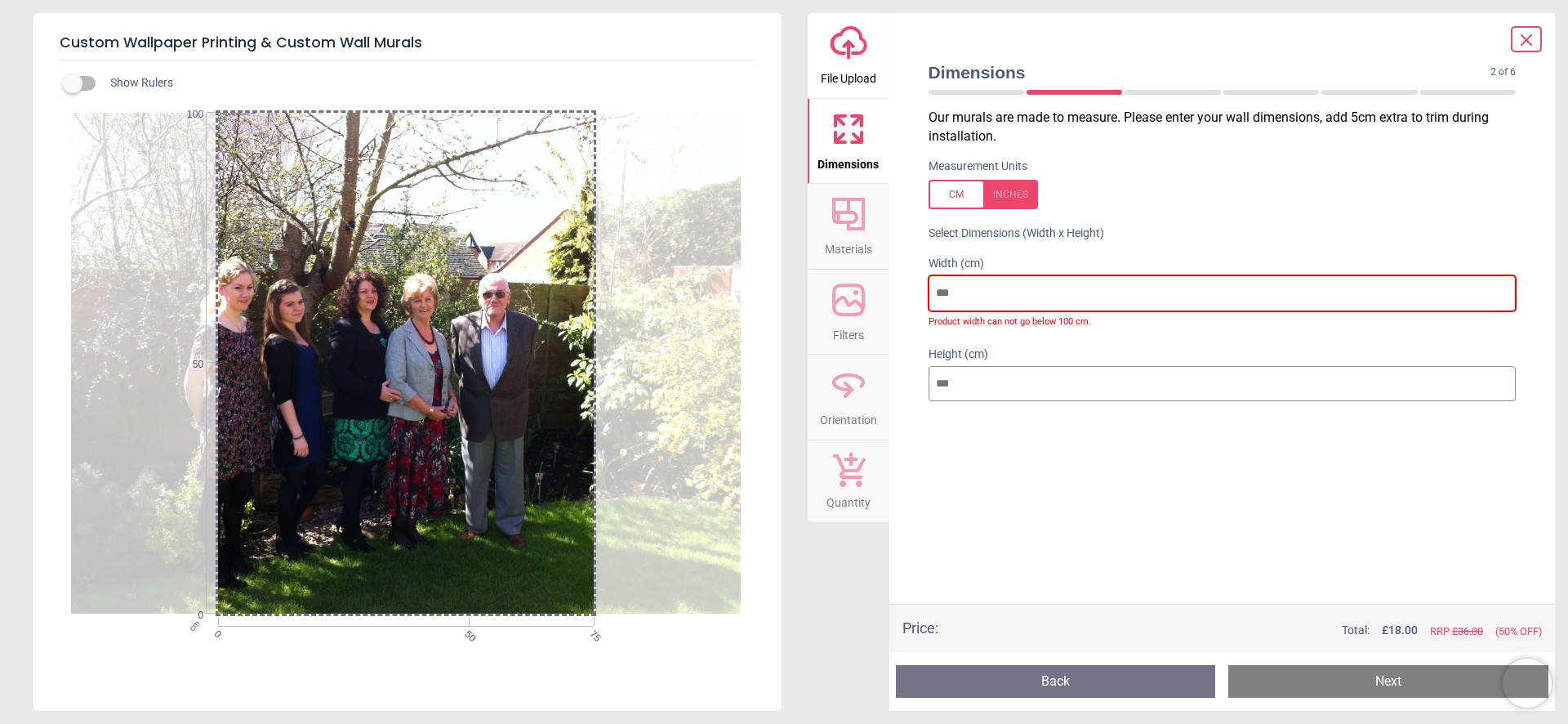
type input "*"
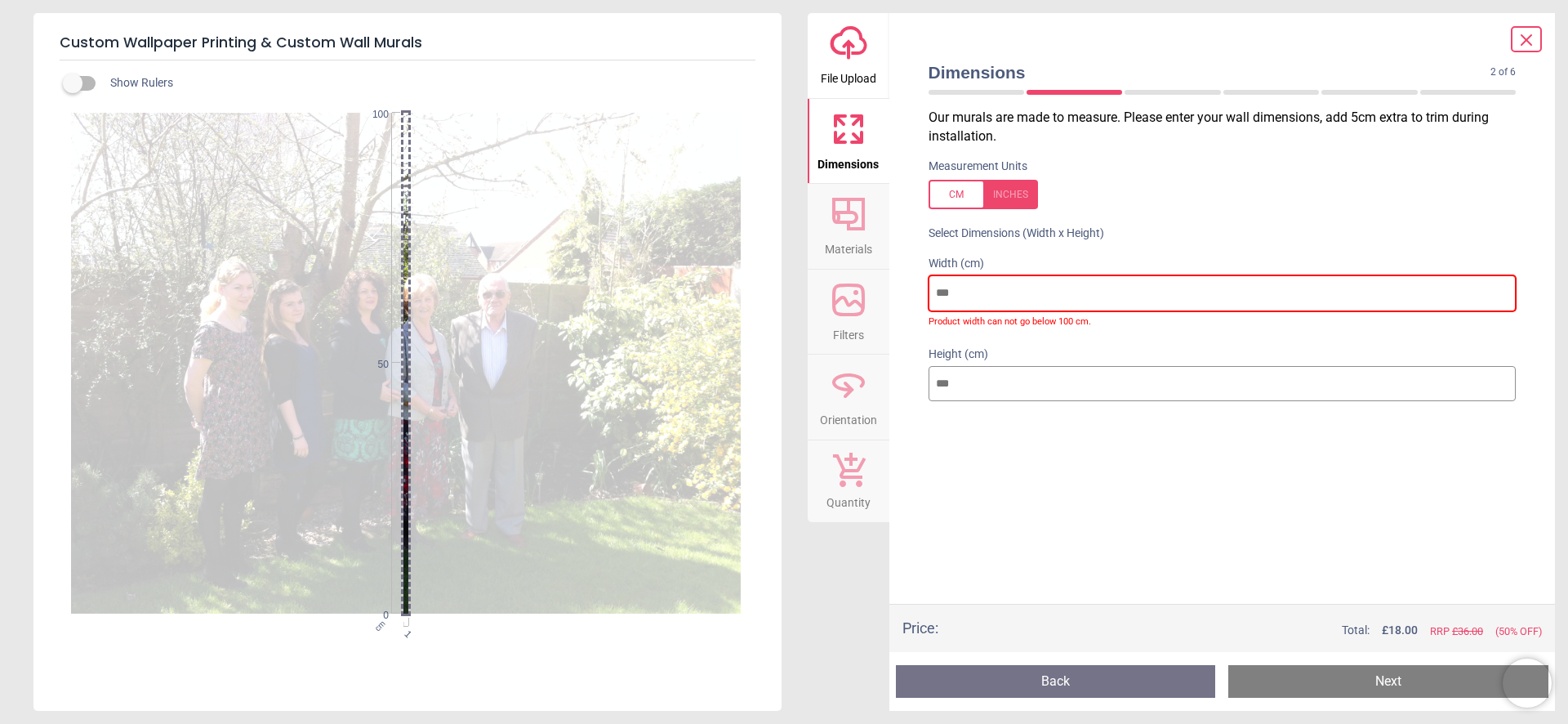
type input "***"
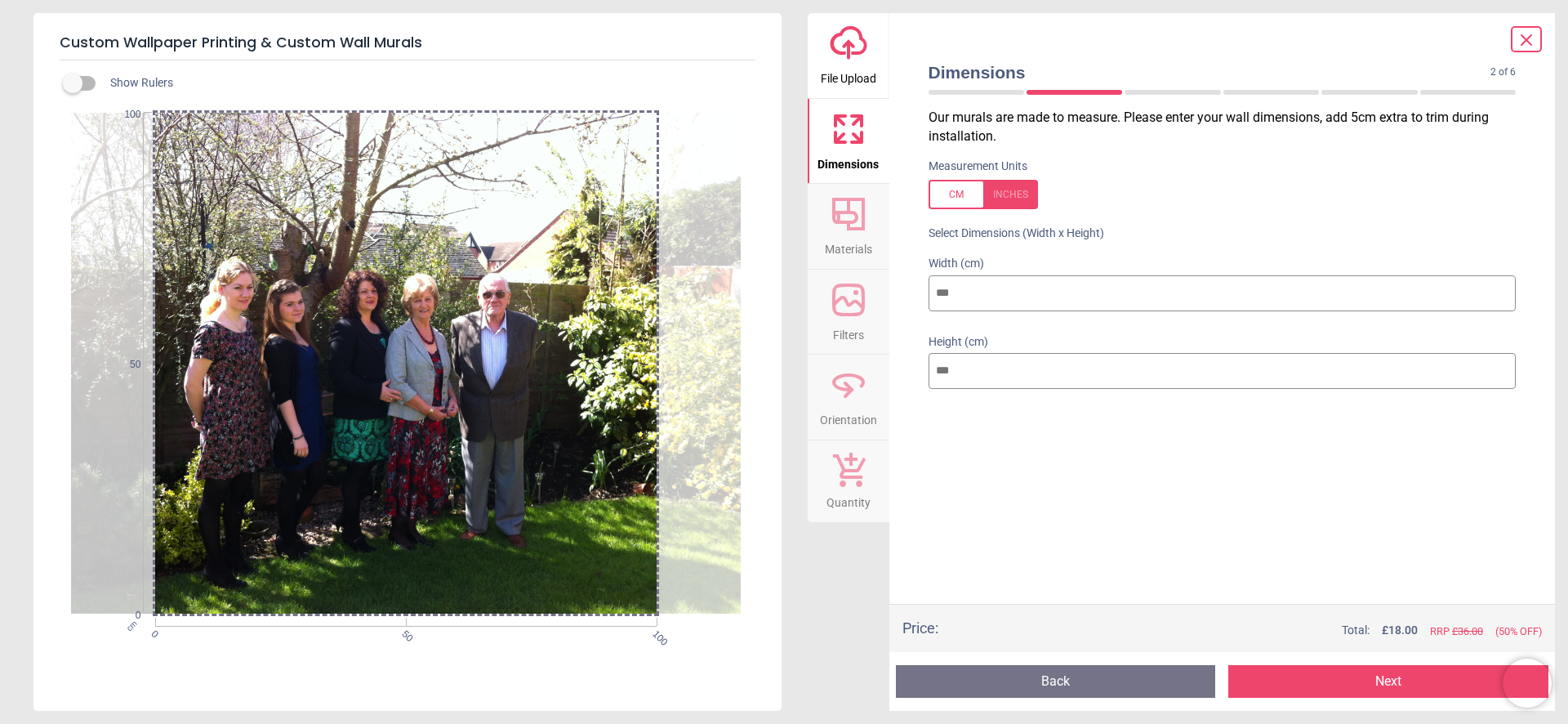
click at [1007, 370] on input "***" at bounding box center [1222, 371] width 588 height 36
